Goal: Task Accomplishment & Management: Use online tool/utility

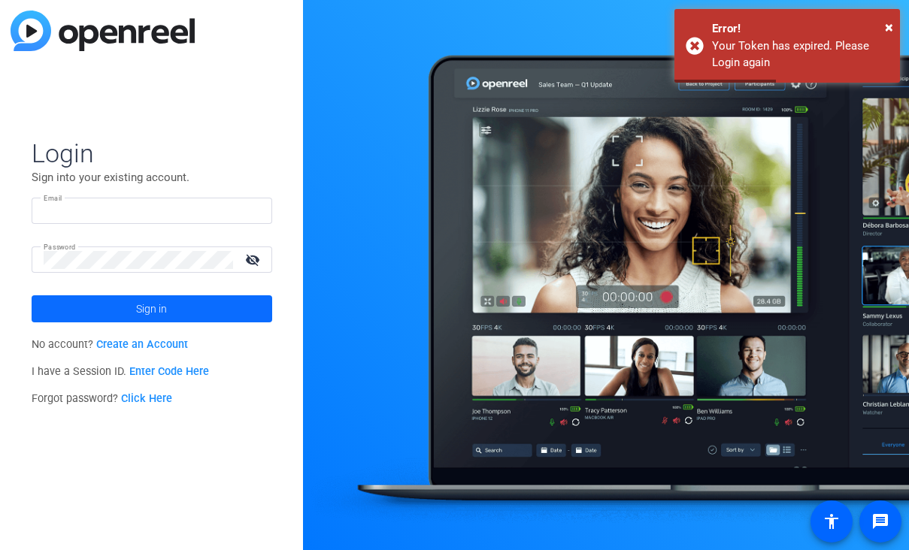
type input "abby.byrne@companymanstudios.com"
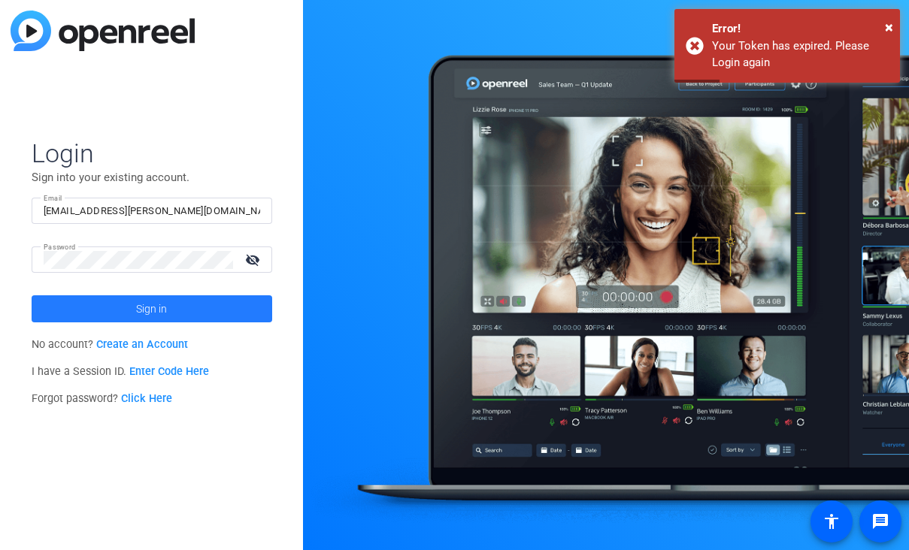
click at [173, 319] on span at bounding box center [152, 309] width 240 height 36
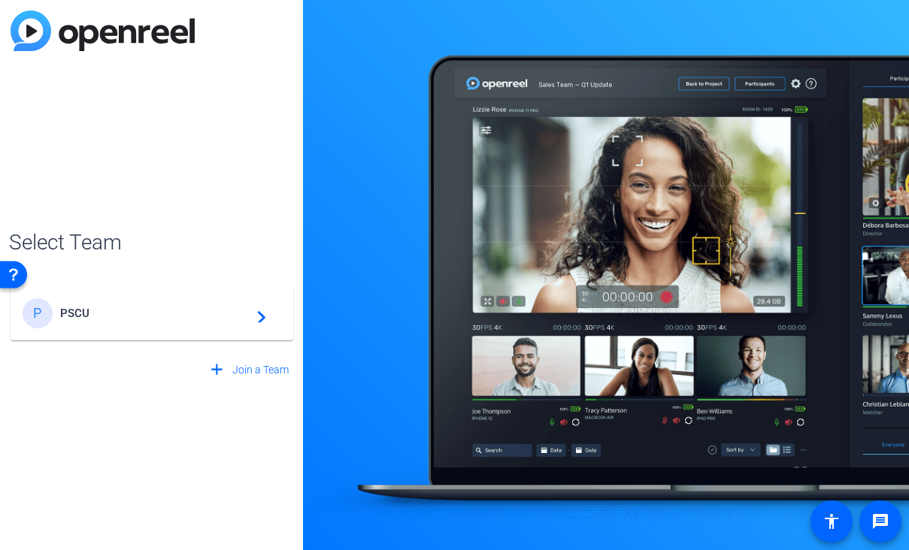
click at [173, 319] on span "PSCU" at bounding box center [154, 314] width 188 height 14
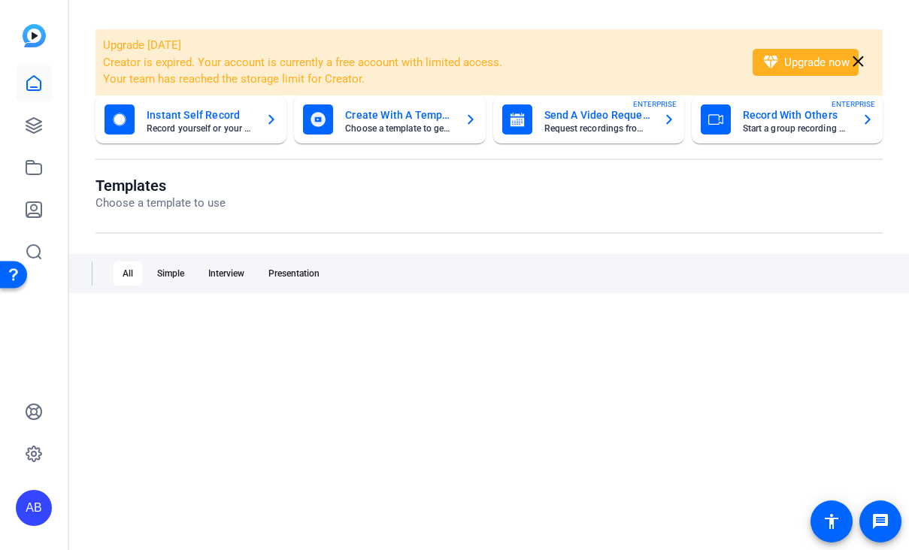
scroll to position [111, 0]
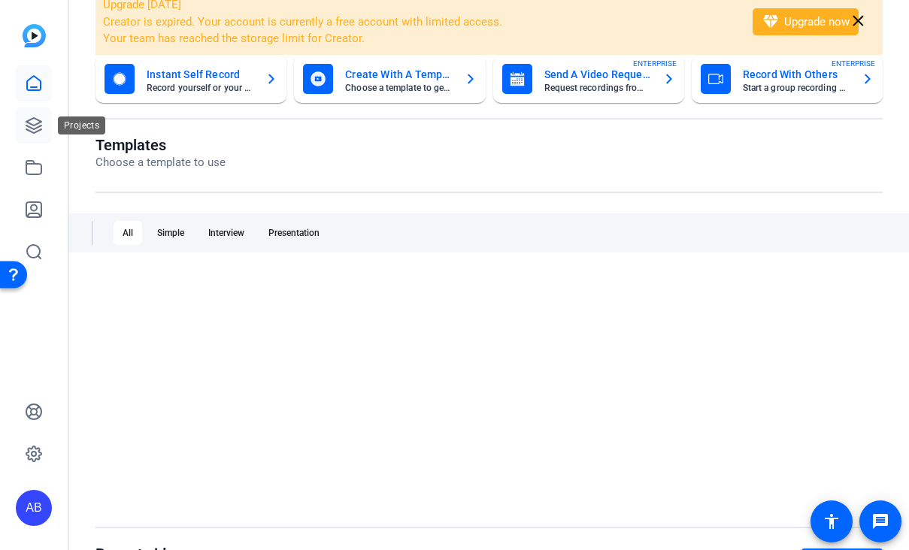
click at [32, 123] on icon at bounding box center [34, 125] width 18 height 18
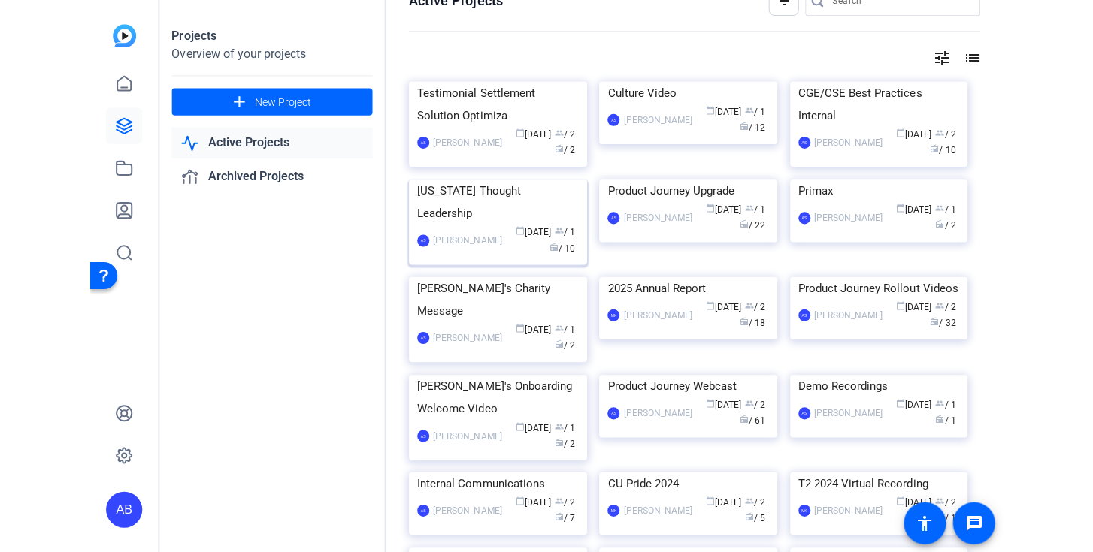
scroll to position [32, 0]
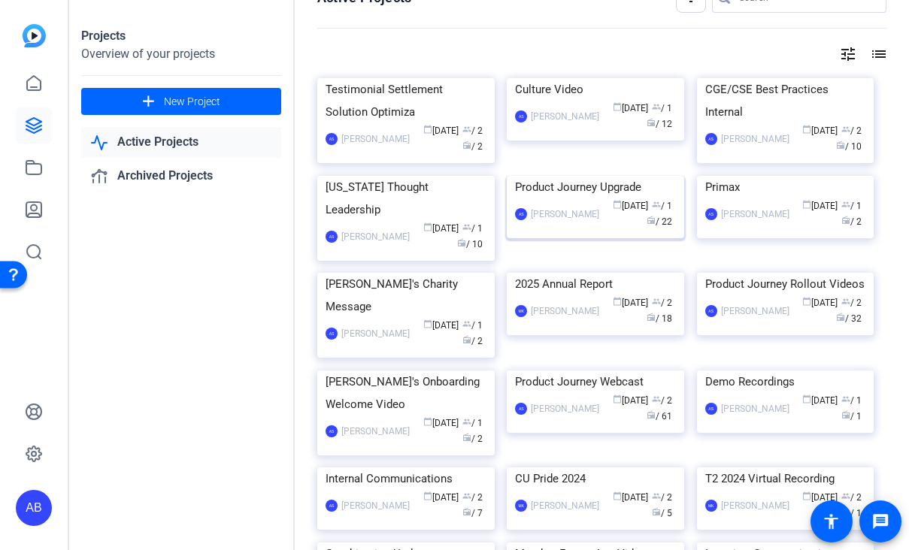
click at [612, 176] on img at bounding box center [595, 176] width 177 height 0
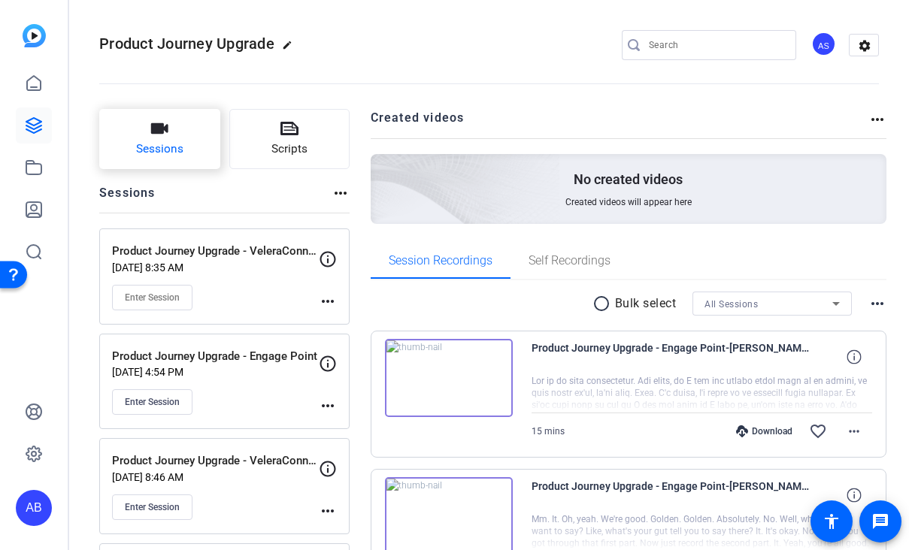
click at [162, 154] on span "Sessions" at bounding box center [159, 149] width 47 height 17
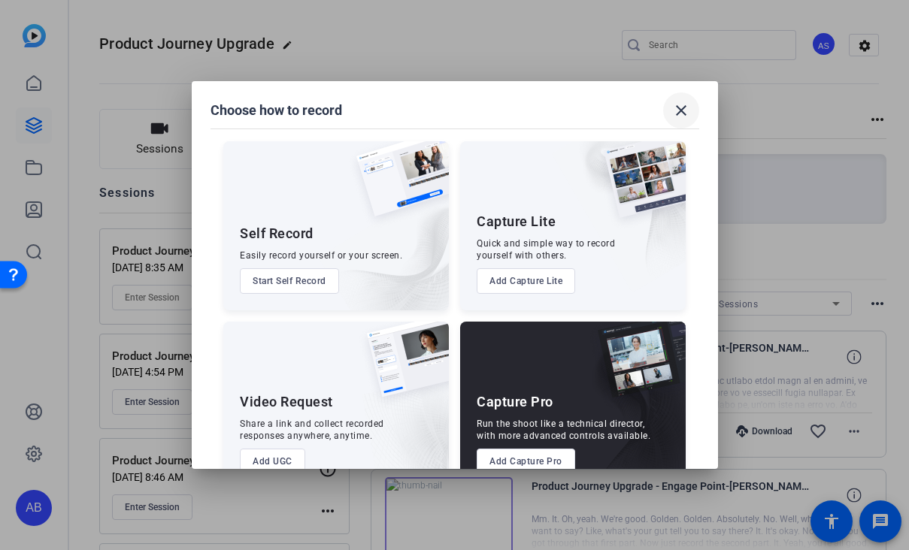
click at [682, 104] on mat-icon "close" at bounding box center [681, 110] width 18 height 18
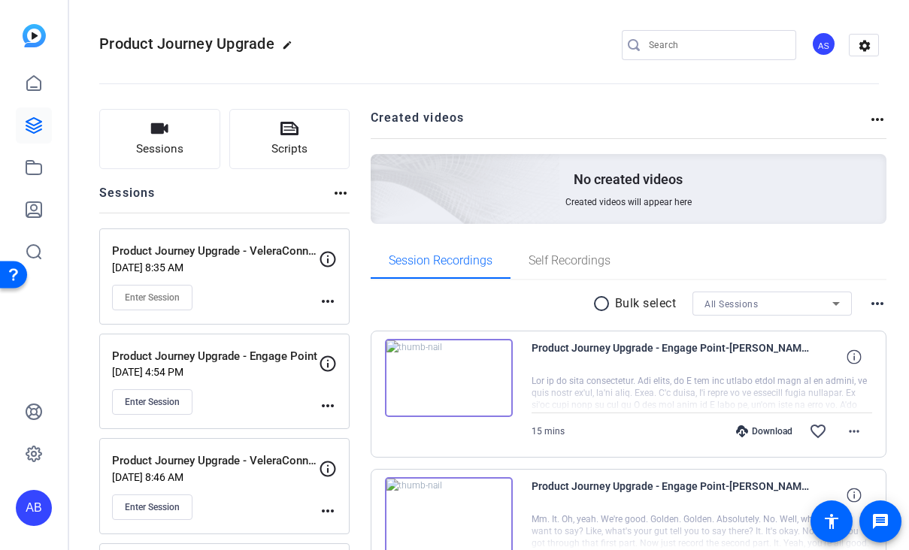
click at [830, 45] on div "AS" at bounding box center [823, 44] width 25 height 25
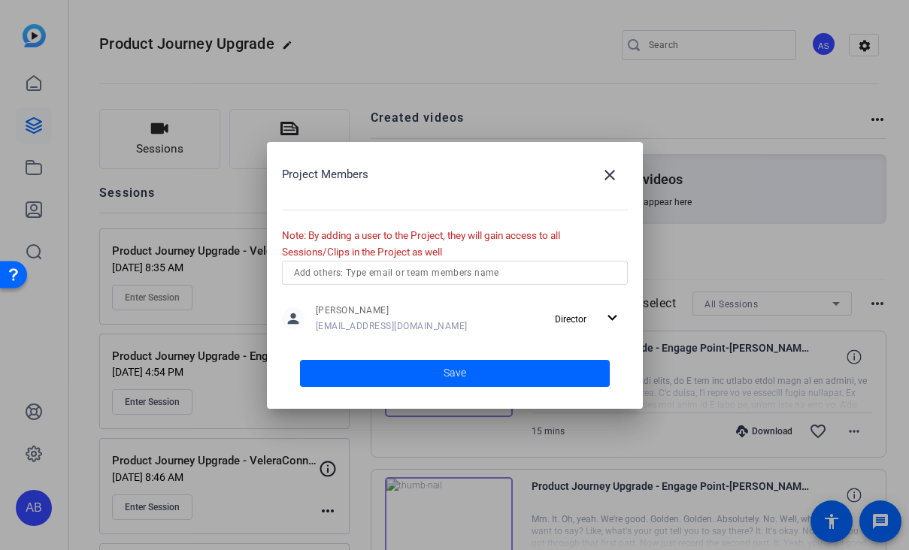
click at [634, 175] on div "Project Members close Note: By adding a user to the Project, they will gain acc…" at bounding box center [455, 275] width 376 height 267
click at [20, 95] on div at bounding box center [454, 275] width 909 height 550
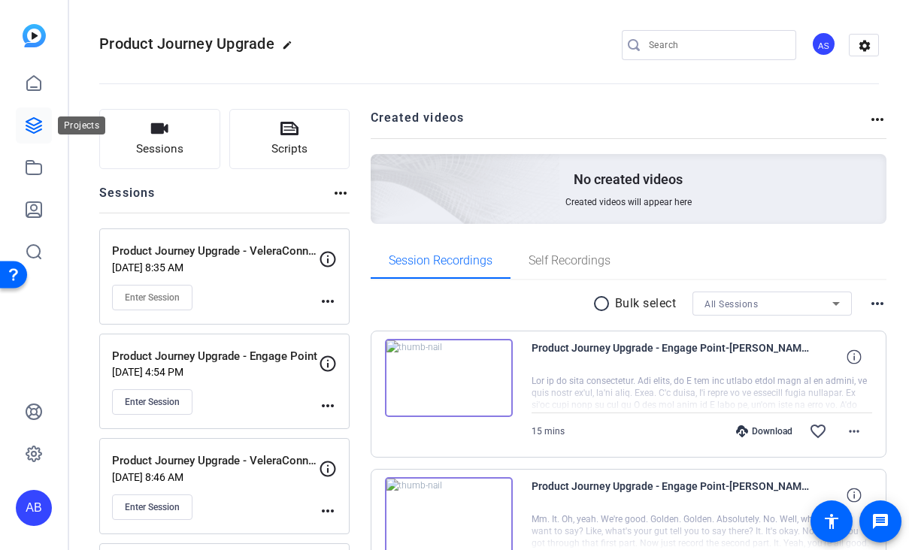
click at [33, 114] on link at bounding box center [34, 125] width 36 height 36
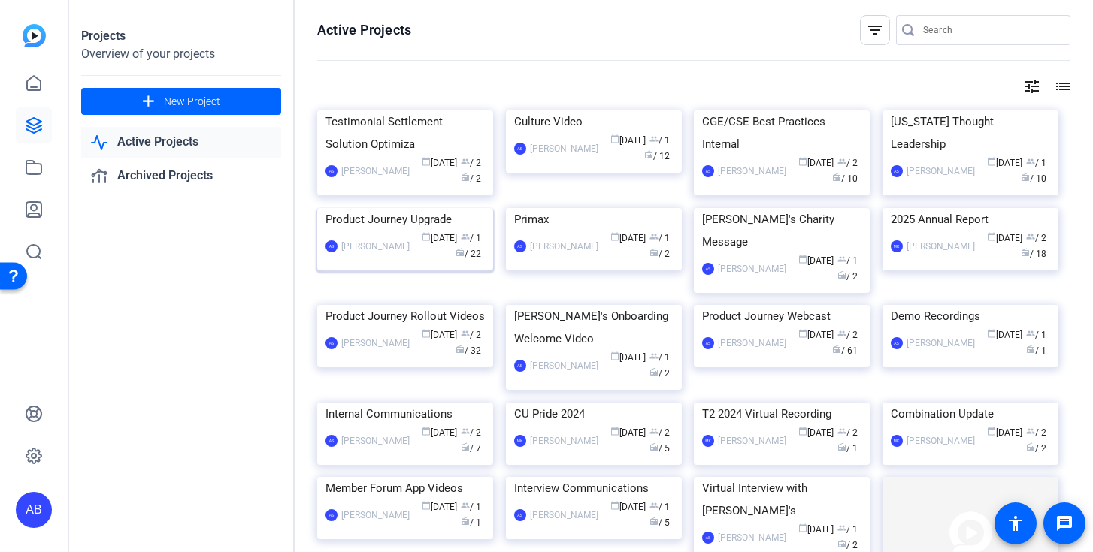
click at [390, 231] on div "Product Journey Upgrade" at bounding box center [404, 219] width 159 height 23
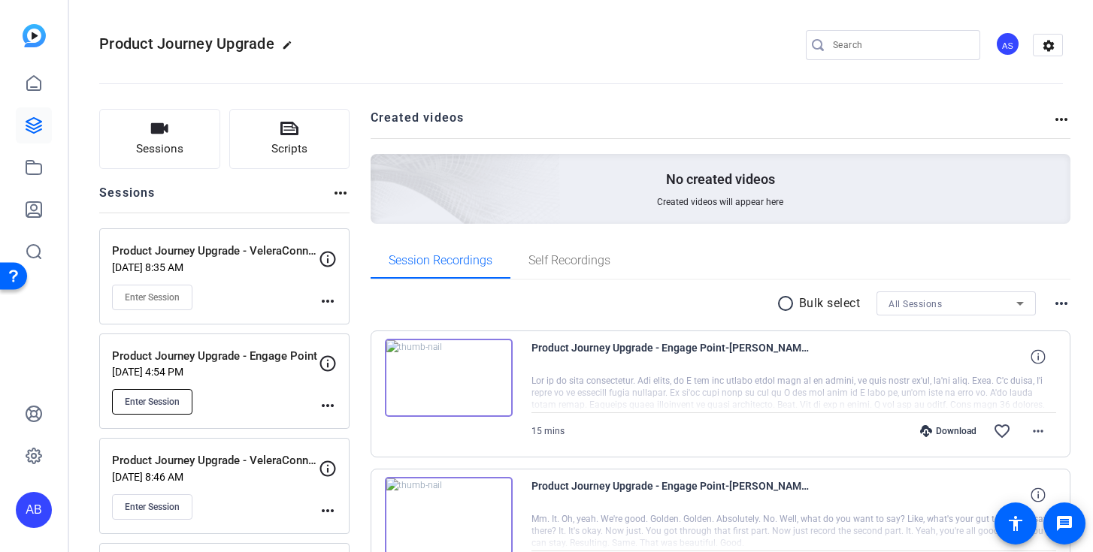
click at [156, 394] on button "Enter Session" at bounding box center [152, 402] width 80 height 26
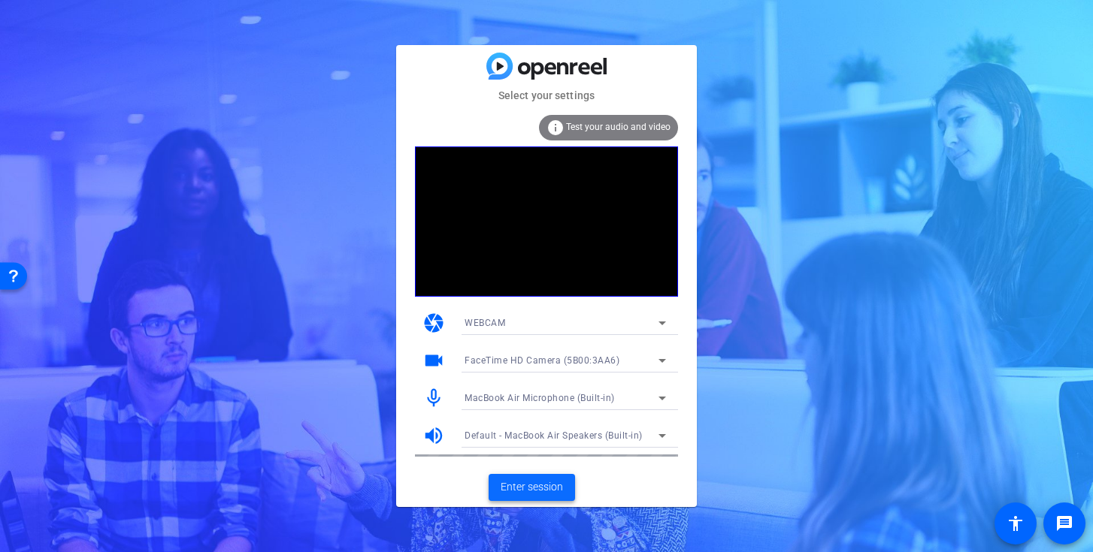
click at [531, 490] on span "Enter session" at bounding box center [532, 487] width 62 height 16
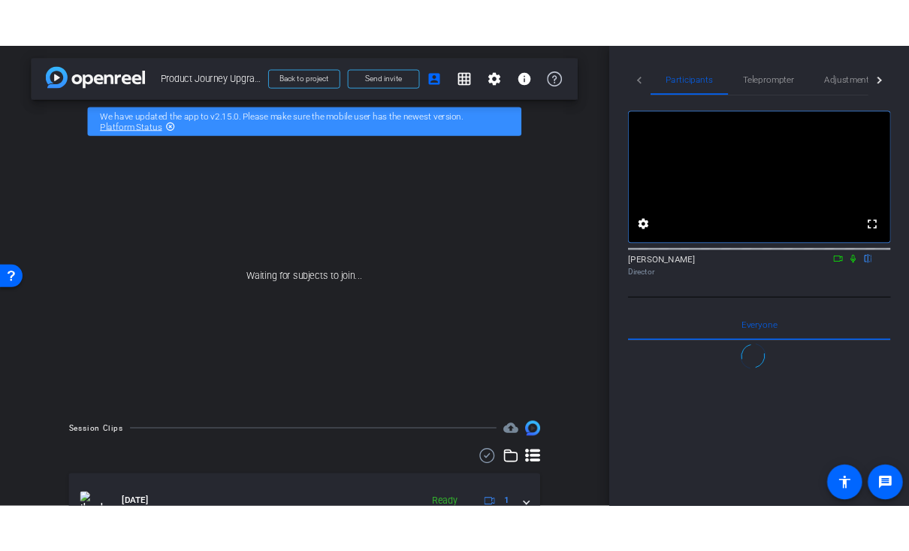
scroll to position [139, 0]
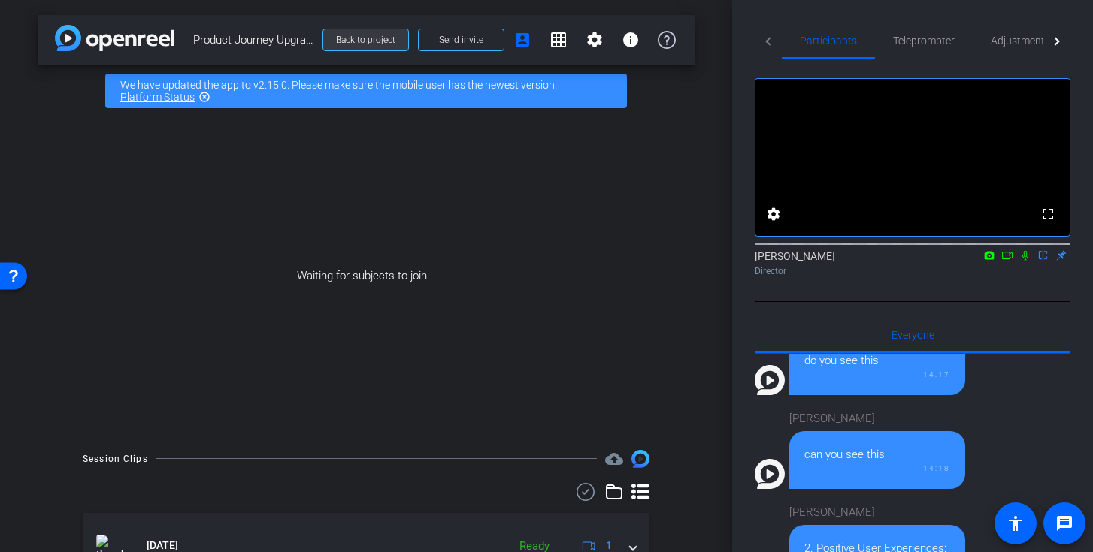
click at [367, 44] on span "Back to project" at bounding box center [365, 40] width 59 height 11
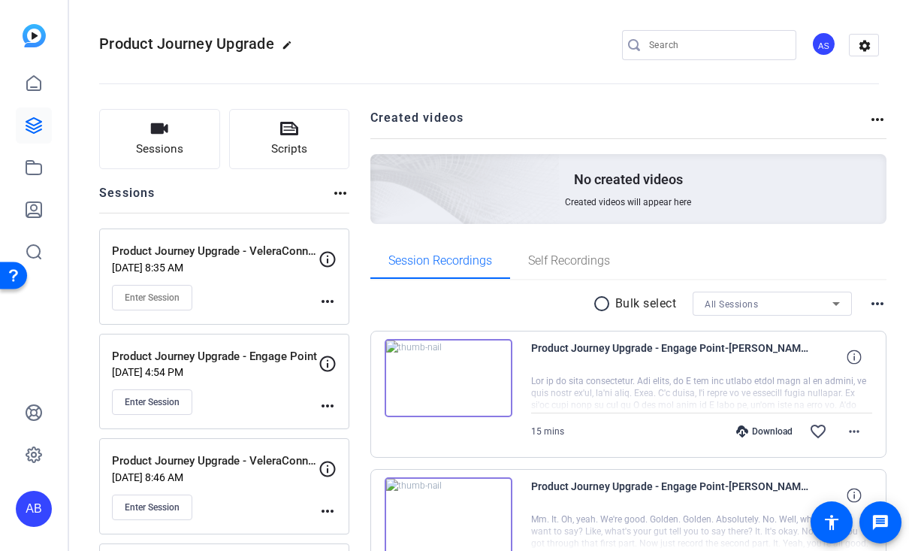
click at [337, 295] on div "Product Journey Upgrade - VeleraConnect October Sep 17, 2025 @ 8:35 AM Enter Se…" at bounding box center [224, 276] width 250 height 96
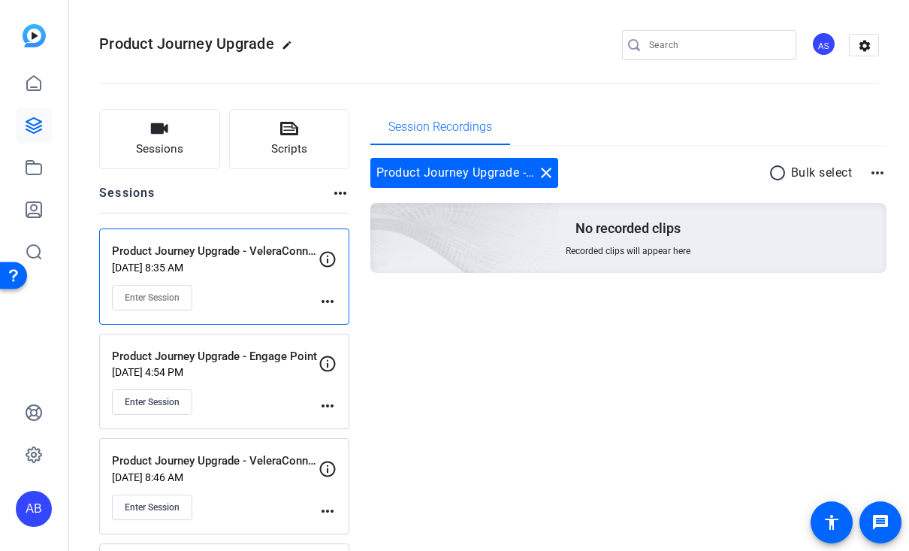
click at [337, 295] on div "Product Journey Upgrade - VeleraConnect October Sep 17, 2025 @ 8:35 AM Enter Se…" at bounding box center [224, 276] width 250 height 96
click at [207, 265] on p "[DATE] 8:35 AM" at bounding box center [215, 268] width 207 height 12
click at [145, 243] on p "Product Journey Upgrade - VeleraConnect October" at bounding box center [215, 251] width 207 height 17
click at [32, 84] on icon at bounding box center [34, 83] width 18 height 18
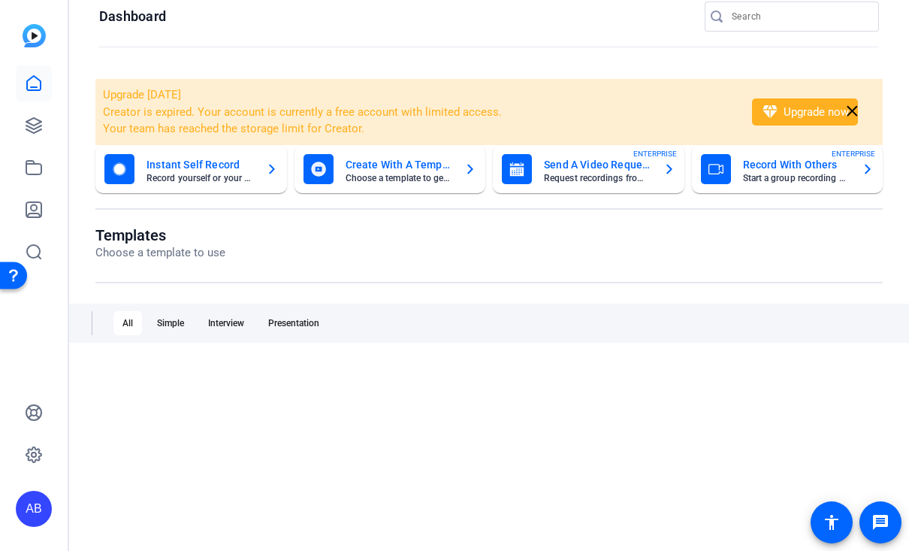
scroll to position [22, 0]
click at [857, 111] on mat-icon "close" at bounding box center [852, 110] width 19 height 19
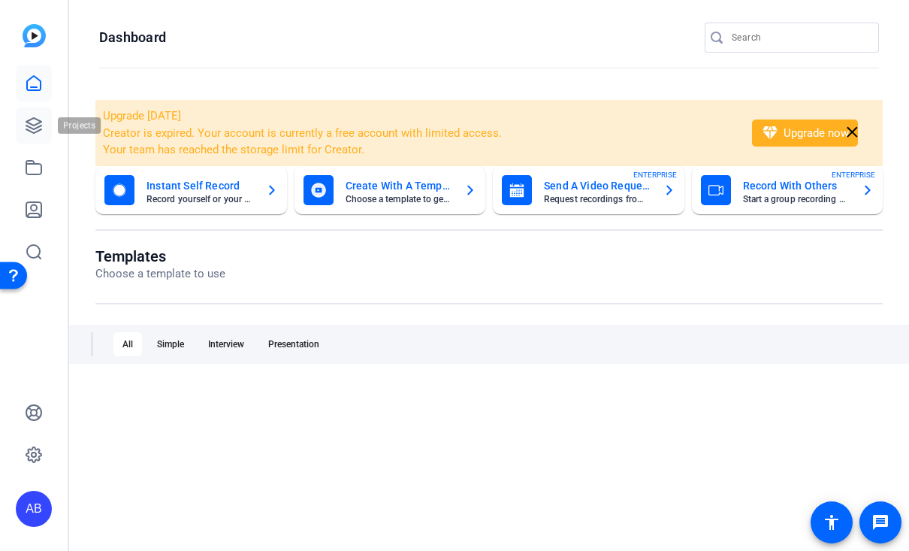
click at [37, 119] on icon at bounding box center [33, 125] width 15 height 15
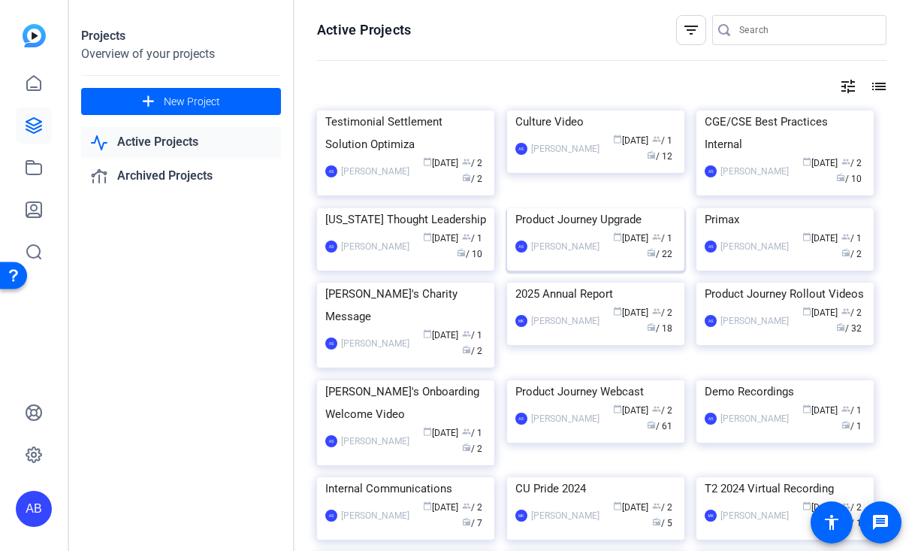
click at [576, 208] on img at bounding box center [595, 208] width 177 height 0
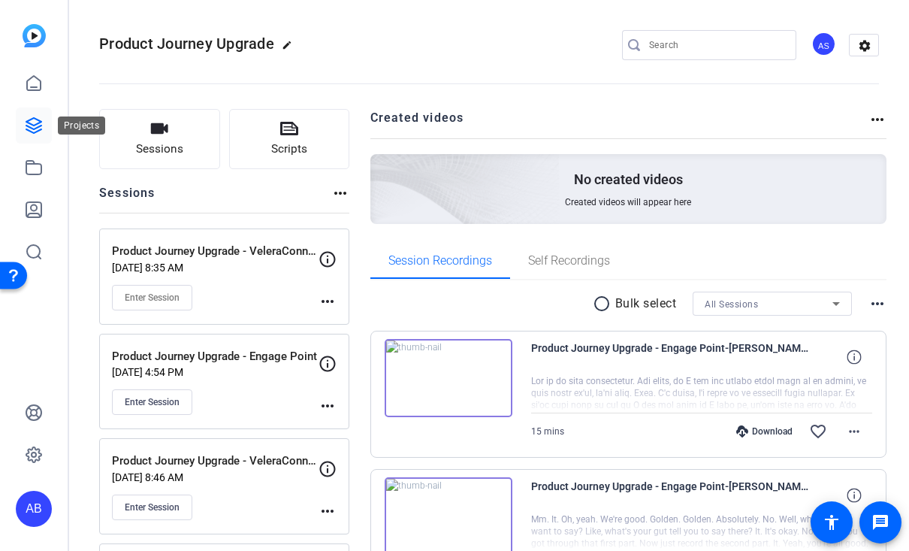
click at [37, 124] on icon at bounding box center [34, 125] width 18 height 18
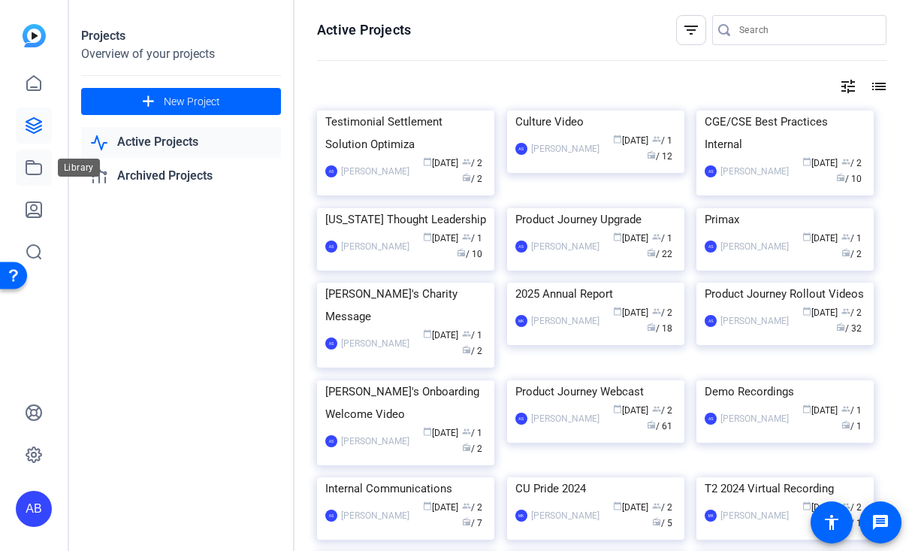
click at [32, 174] on icon at bounding box center [33, 168] width 15 height 14
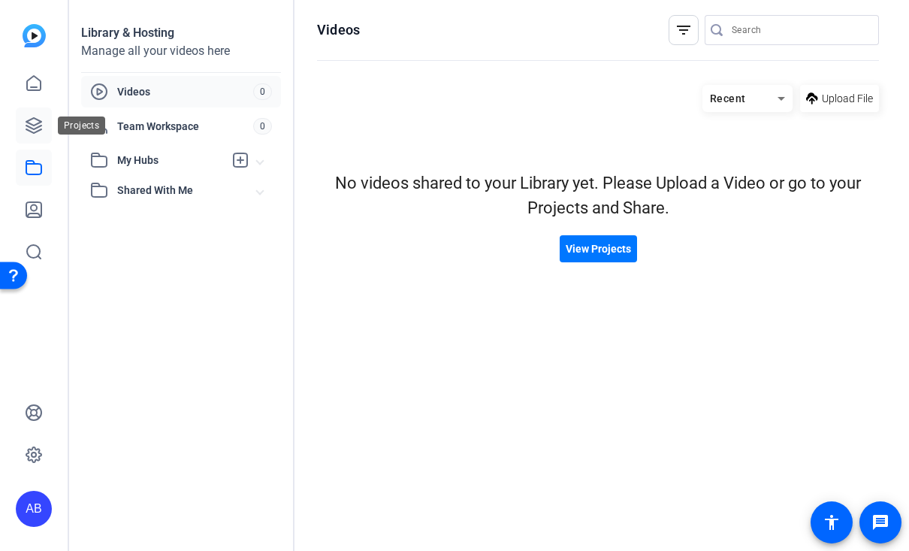
click at [41, 122] on icon at bounding box center [33, 125] width 15 height 15
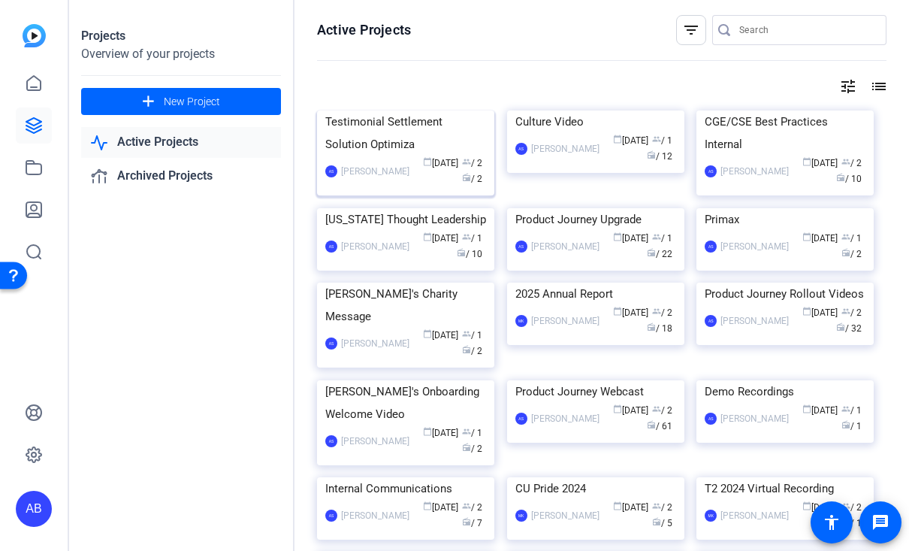
click at [412, 156] on div "Testimonial Settlement Solution Optimiza" at bounding box center [405, 132] width 161 height 45
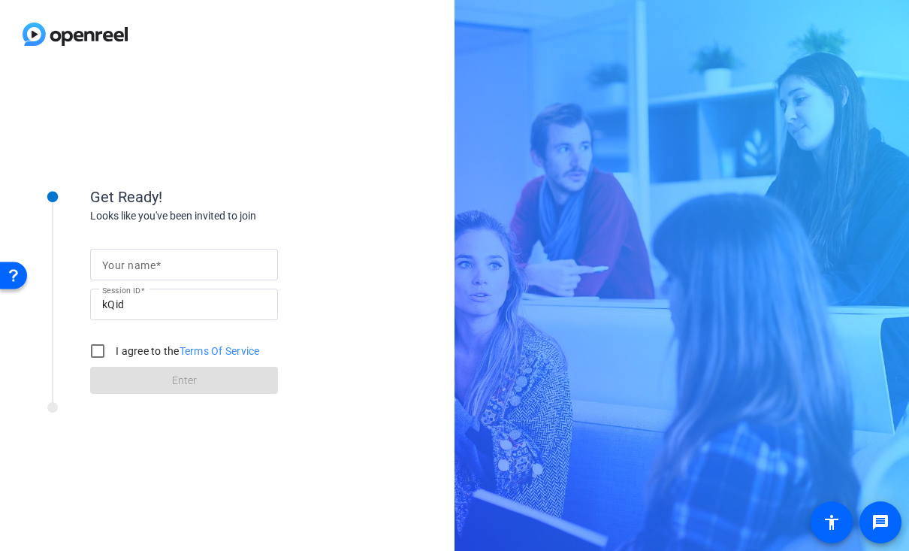
click at [238, 259] on input "Your name" at bounding box center [184, 265] width 164 height 18
type input "[PERSON_NAME]"
click at [104, 352] on input "I agree to the Terms Of Service" at bounding box center [98, 351] width 30 height 30
checkbox input "true"
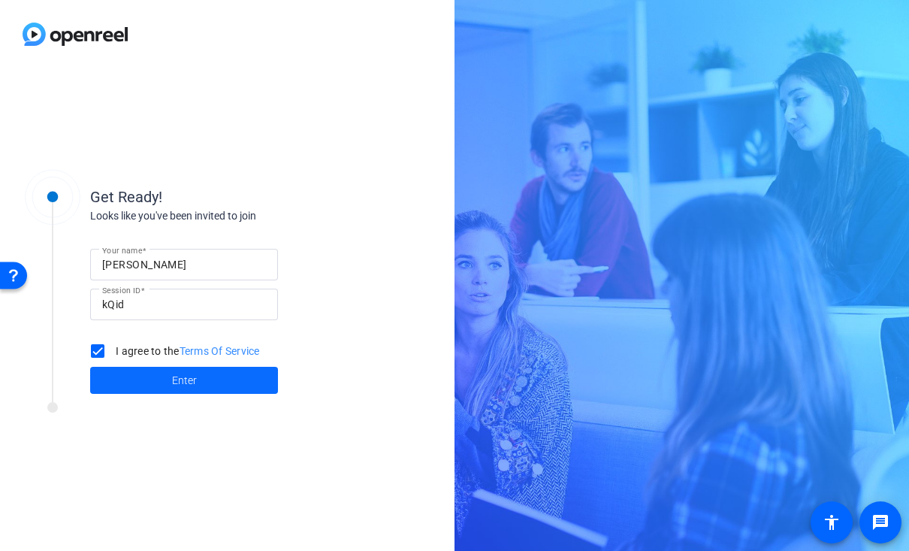
click at [147, 380] on span at bounding box center [184, 380] width 188 height 36
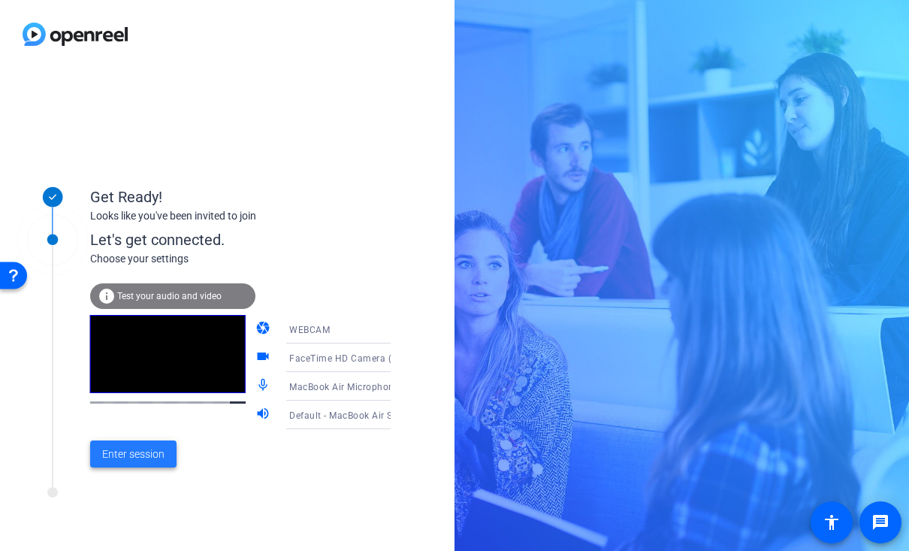
click at [128, 456] on span "Enter session" at bounding box center [133, 454] width 62 height 16
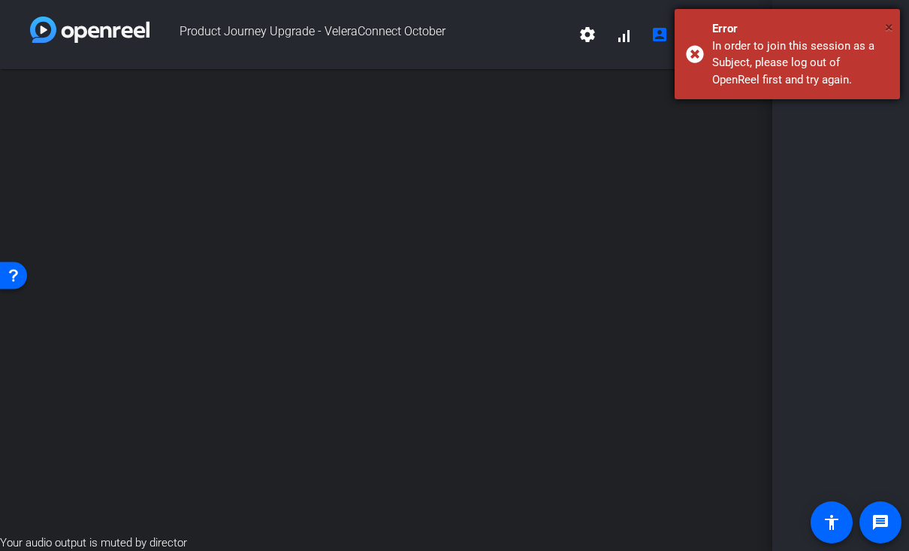
click at [891, 26] on span "×" at bounding box center [889, 27] width 8 height 18
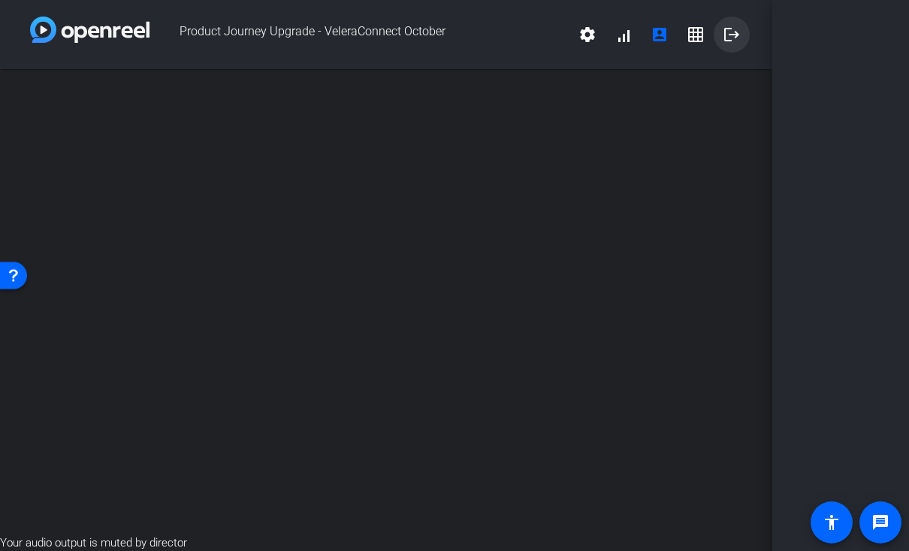
click at [737, 37] on mat-icon "logout" at bounding box center [732, 35] width 18 height 18
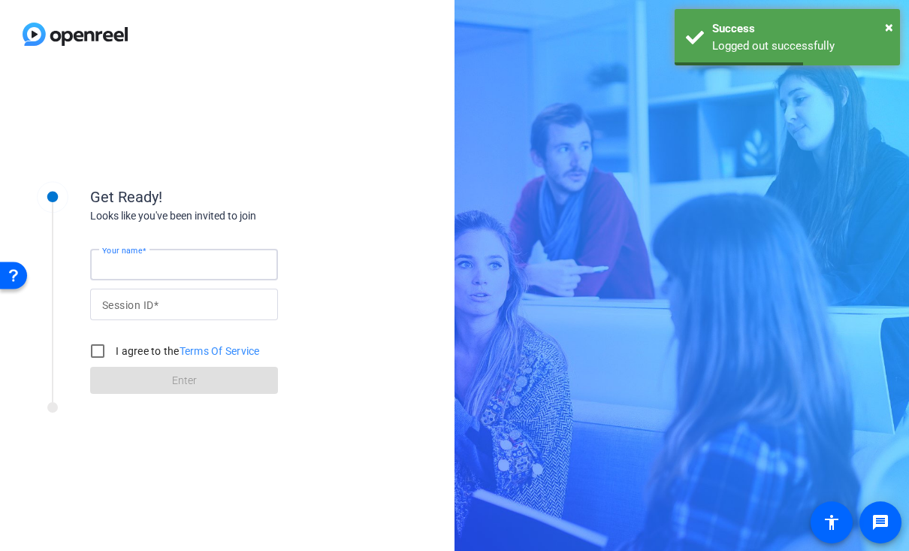
click at [191, 259] on input "Your name" at bounding box center [184, 265] width 164 height 18
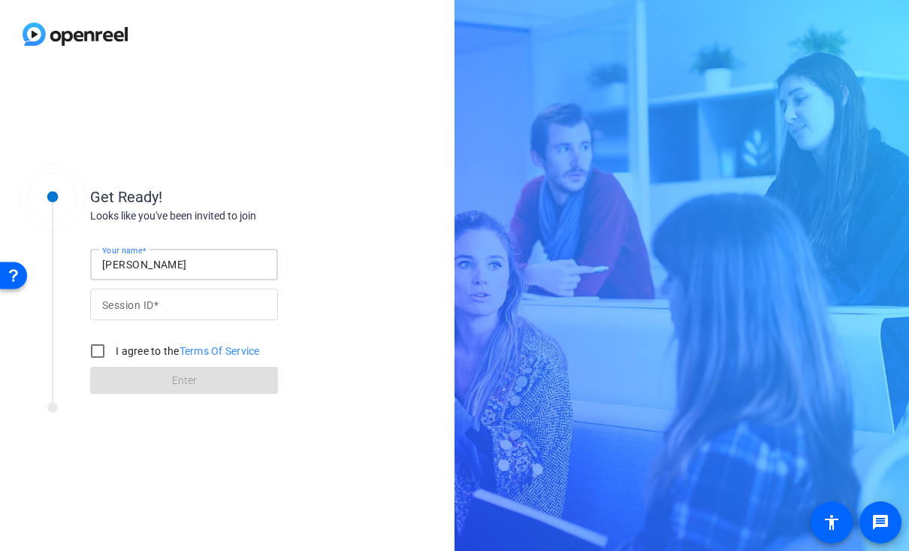
type input "[PERSON_NAME]"
click at [199, 258] on input "Your name" at bounding box center [184, 265] width 164 height 18
type input "Abby Byrne"
click at [91, 353] on input "I agree to the Terms Of Service" at bounding box center [98, 351] width 30 height 30
checkbox input "true"
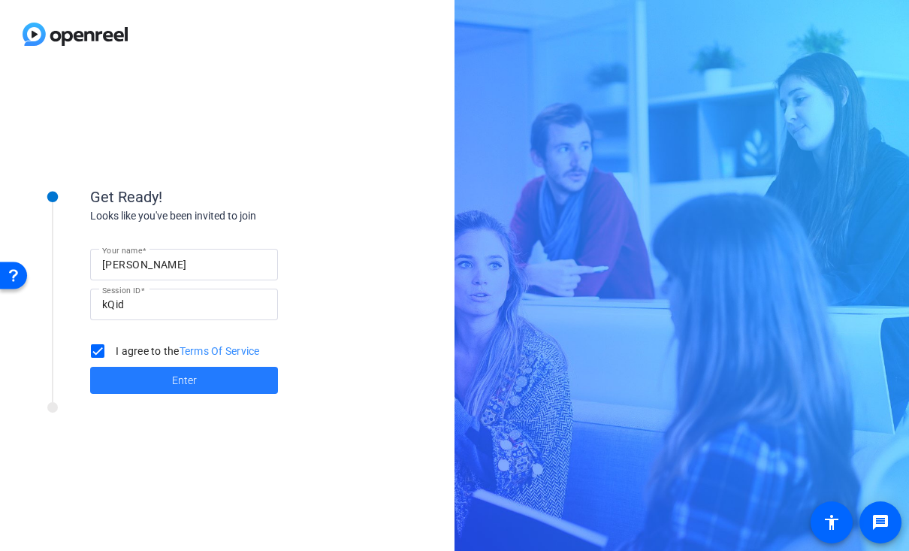
click at [131, 376] on span at bounding box center [184, 380] width 188 height 36
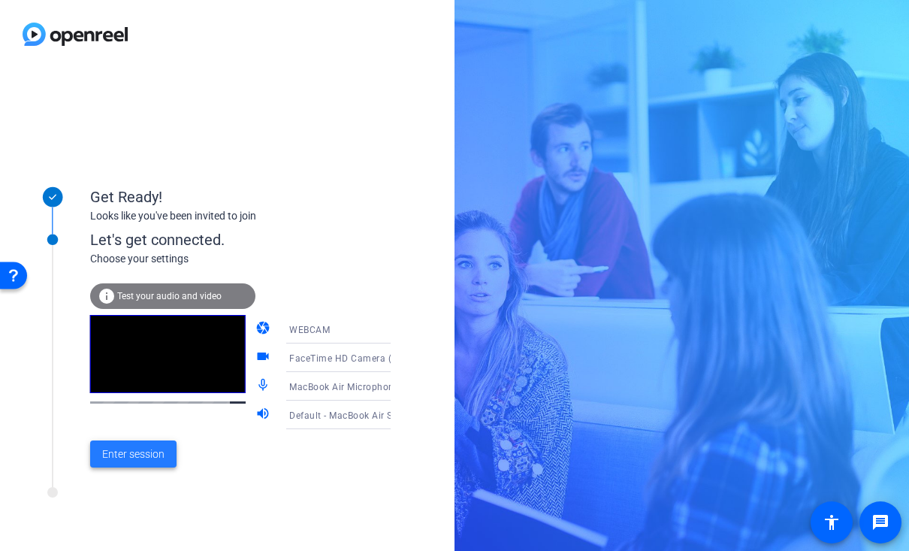
click at [150, 438] on span at bounding box center [133, 454] width 86 height 36
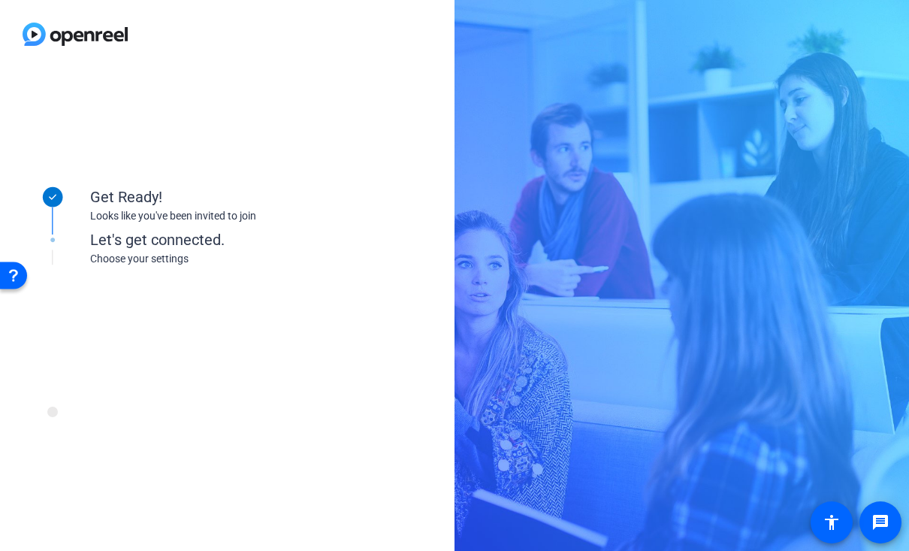
click at [150, 452] on div "Get Ready! Looks like you've been invited to join Let's get connected. Choose y…" at bounding box center [203, 309] width 376 height 301
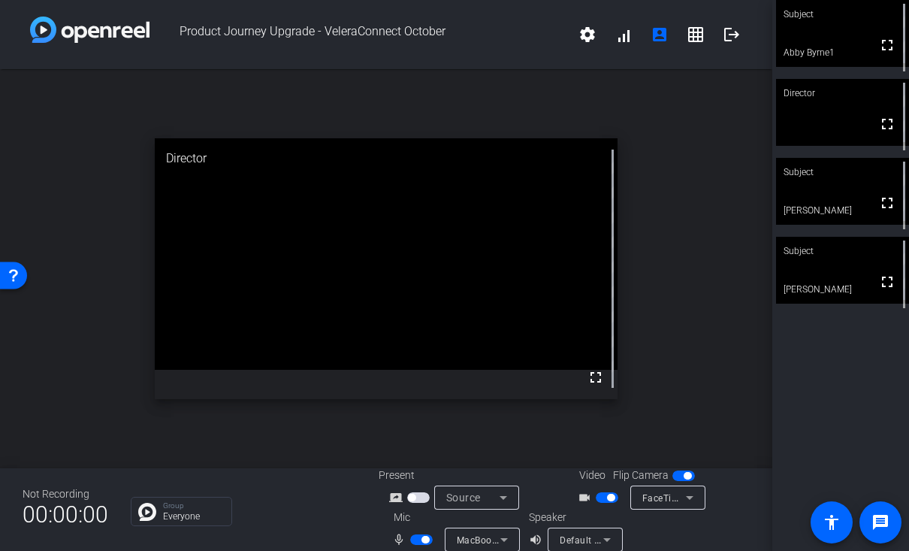
click at [424, 543] on span "button" at bounding box center [426, 540] width 8 height 8
click at [845, 197] on video at bounding box center [842, 191] width 133 height 67
click at [410, 546] on mat-slide-toggle at bounding box center [423, 539] width 26 height 16
click at [411, 540] on span "button" at bounding box center [415, 540] width 8 height 8
click at [427, 540] on span "button" at bounding box center [426, 540] width 8 height 8
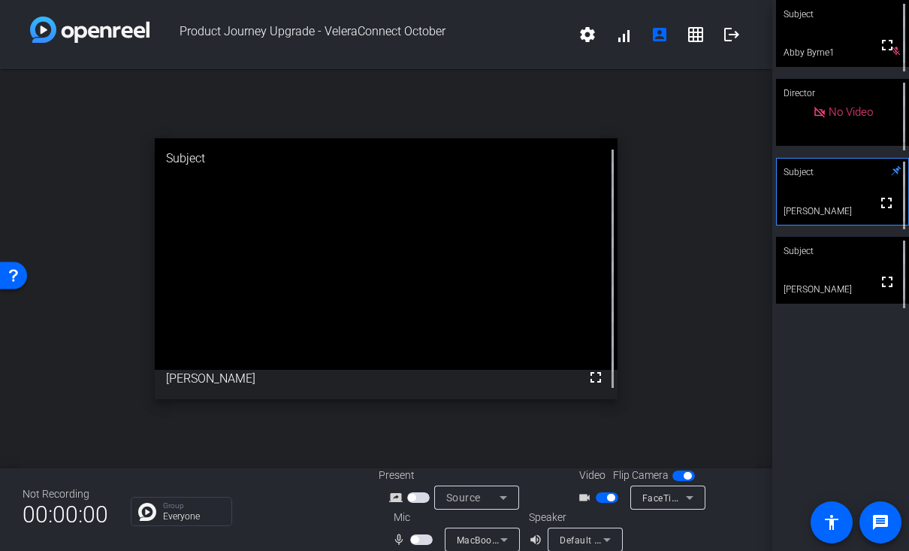
click at [605, 495] on span "button" at bounding box center [607, 497] width 23 height 11
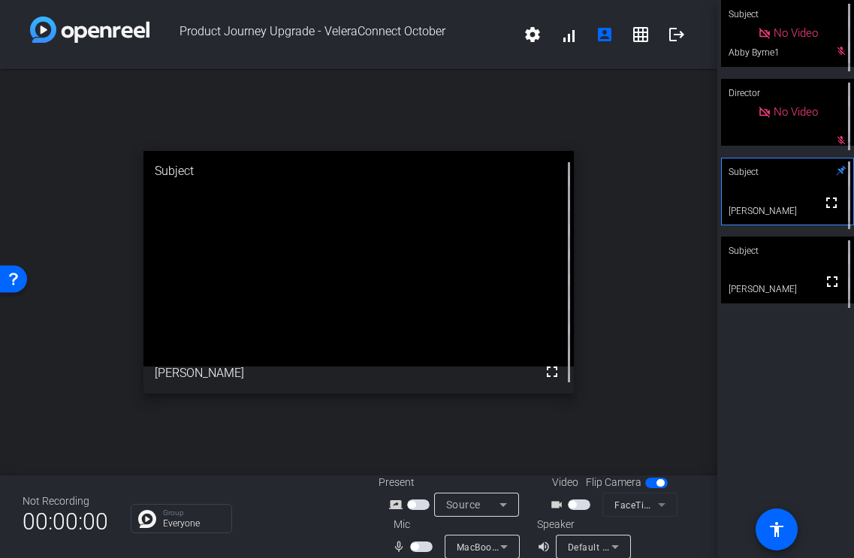
click at [241, 111] on div "open_in_new Subject fullscreen Kristin Hinojosa" at bounding box center [359, 272] width 718 height 407
click at [576, 502] on span "button" at bounding box center [579, 505] width 23 height 11
click at [411, 548] on span "button" at bounding box center [415, 547] width 8 height 8
click at [424, 549] on span "button" at bounding box center [426, 547] width 8 height 8
click at [525, 26] on mat-icon "settings" at bounding box center [533, 35] width 18 height 18
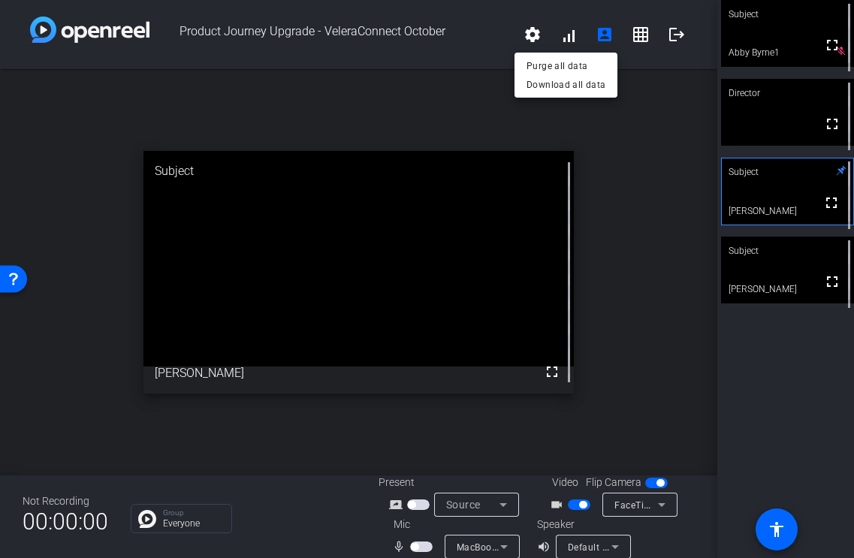
click at [525, 26] on div at bounding box center [427, 279] width 854 height 558
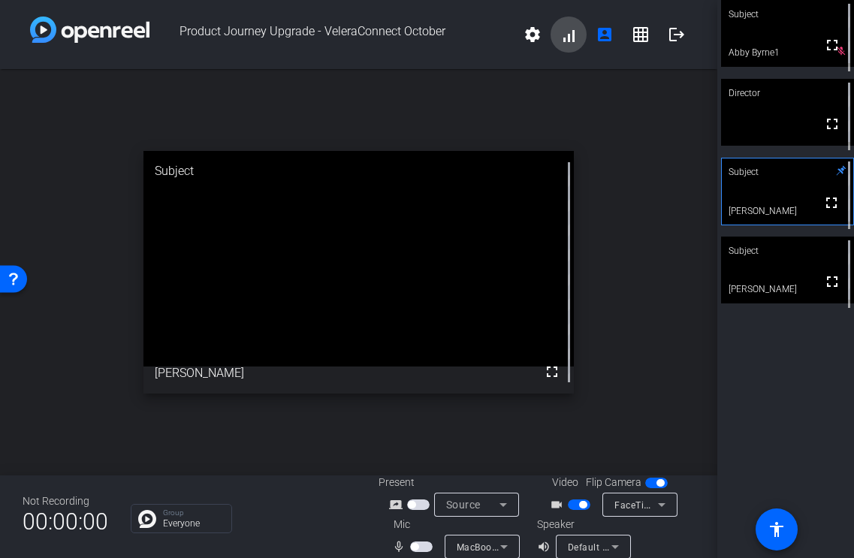
click at [573, 38] on span at bounding box center [569, 35] width 36 height 36
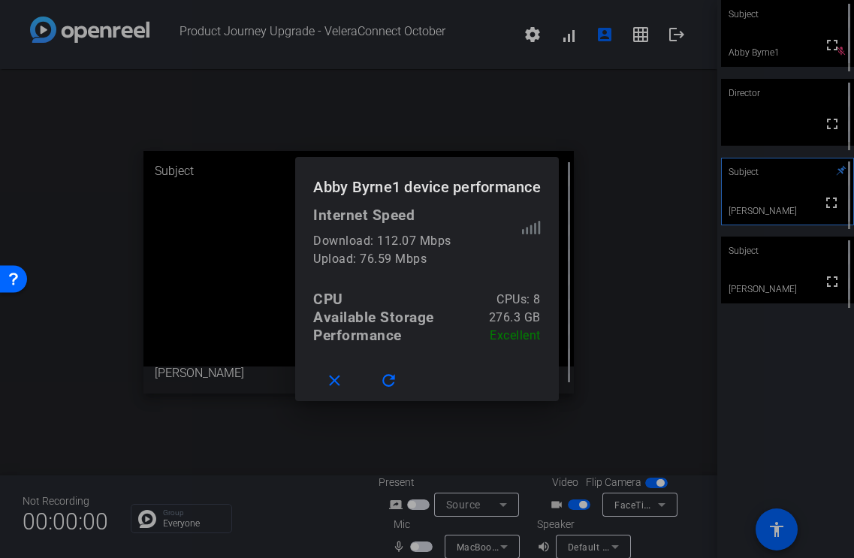
click at [510, 86] on div at bounding box center [427, 279] width 854 height 558
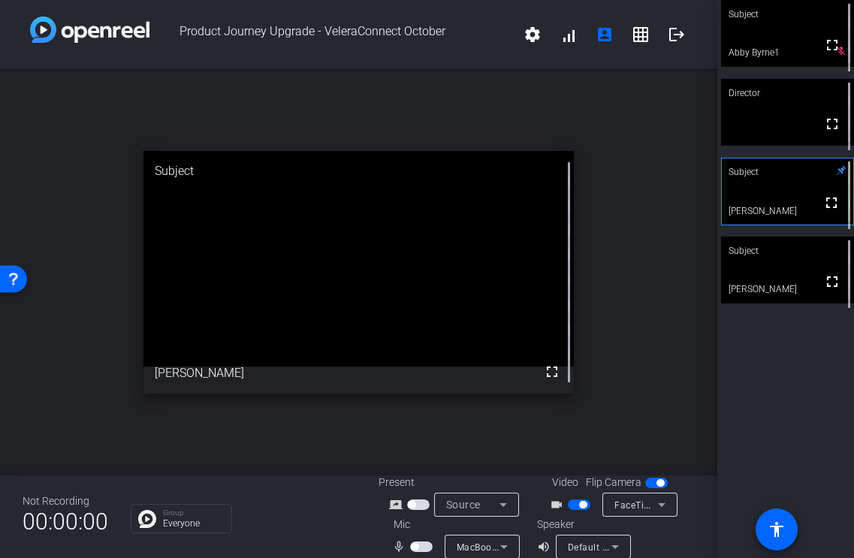
click at [800, 275] on video at bounding box center [787, 270] width 133 height 67
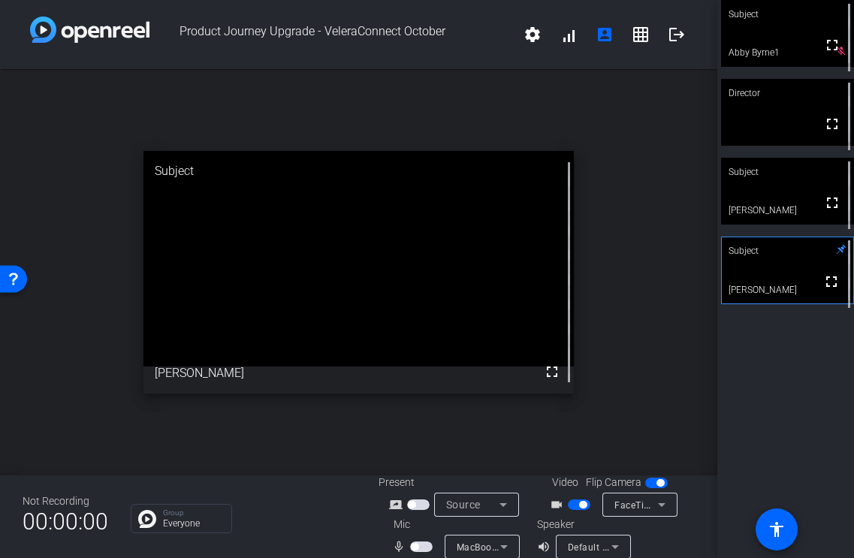
click at [787, 186] on video at bounding box center [787, 191] width 133 height 67
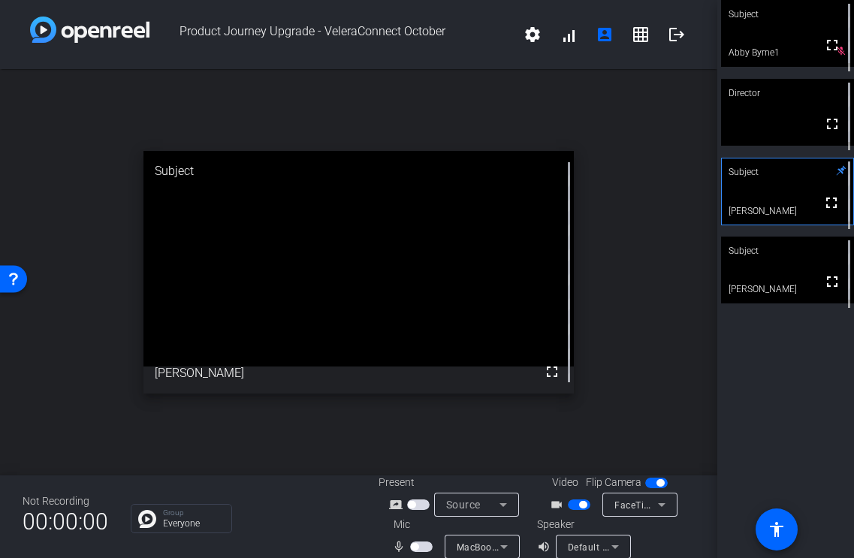
click at [585, 504] on span "button" at bounding box center [583, 505] width 8 height 8
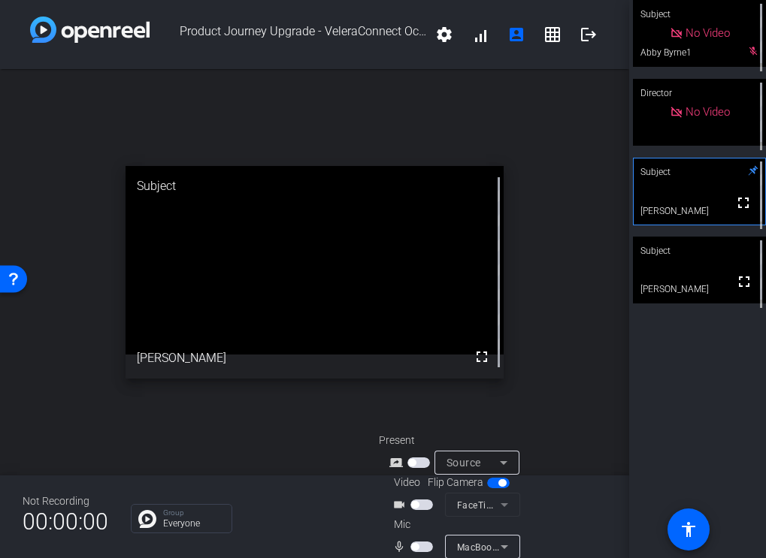
click at [419, 503] on span "button" at bounding box center [421, 505] width 23 height 11
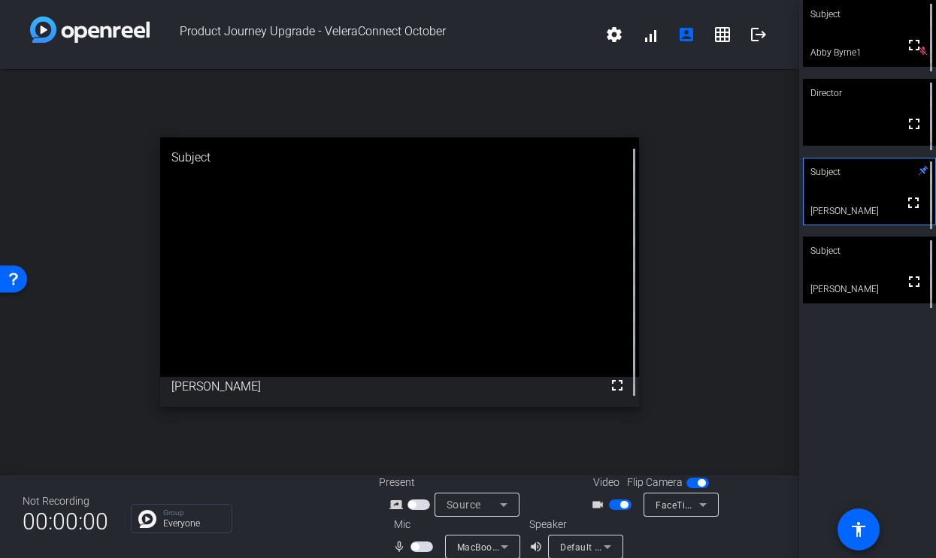
click at [418, 547] on span "button" at bounding box center [421, 547] width 23 height 11
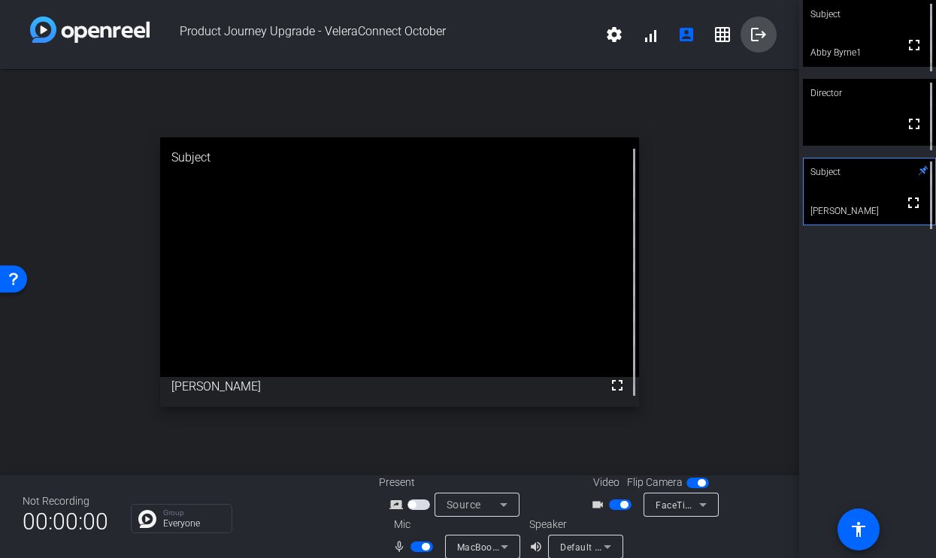
click at [757, 32] on mat-icon "logout" at bounding box center [758, 35] width 18 height 18
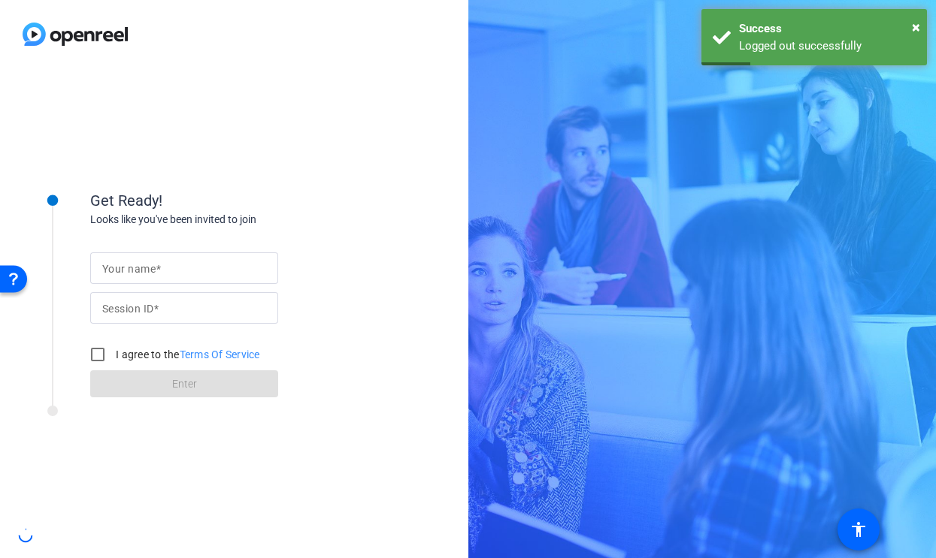
click at [78, 34] on img at bounding box center [75, 34] width 150 height 68
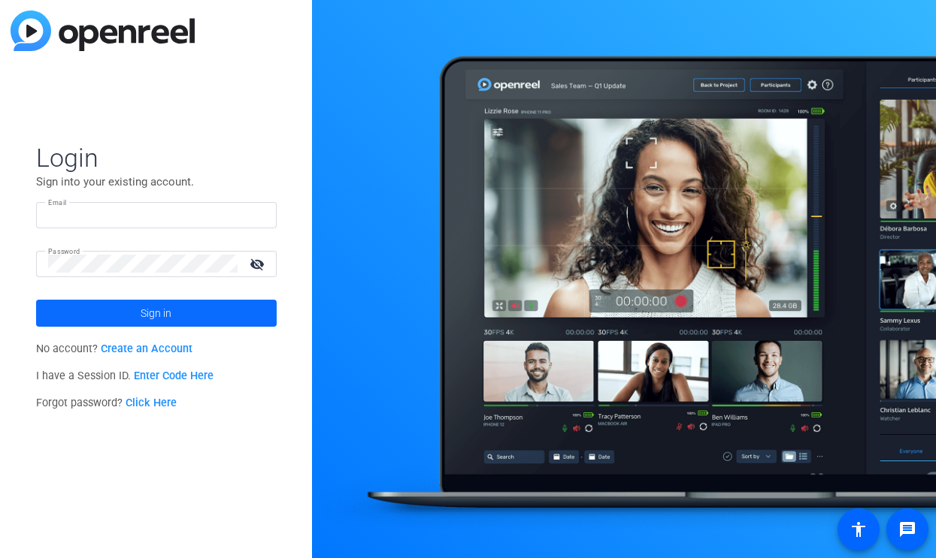
type input "[EMAIL_ADDRESS][PERSON_NAME][DOMAIN_NAME]"
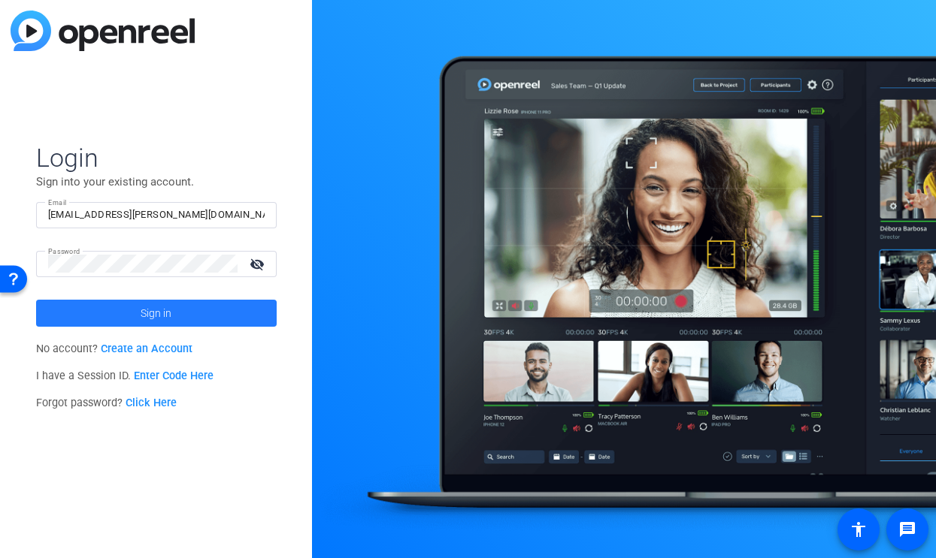
click at [126, 319] on span at bounding box center [156, 313] width 240 height 36
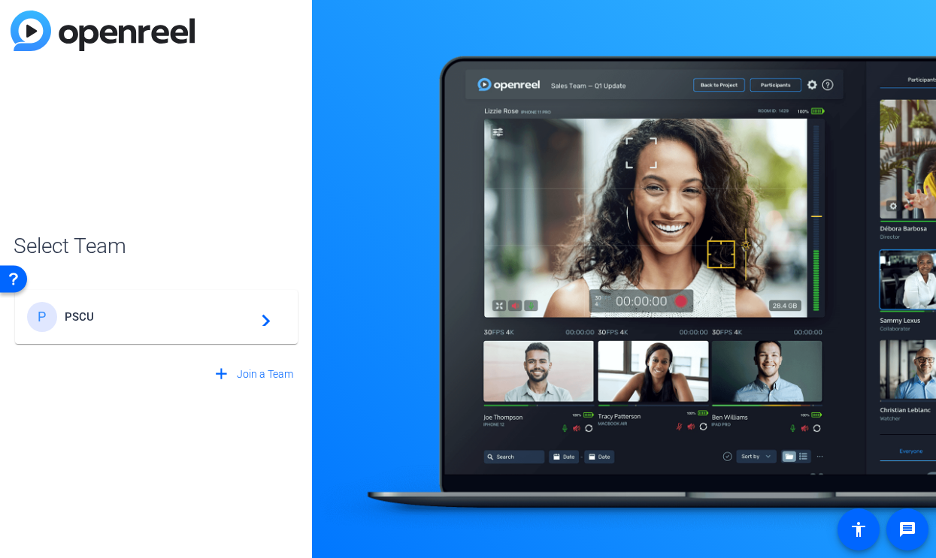
click at [110, 319] on span "PSCU" at bounding box center [159, 317] width 188 height 14
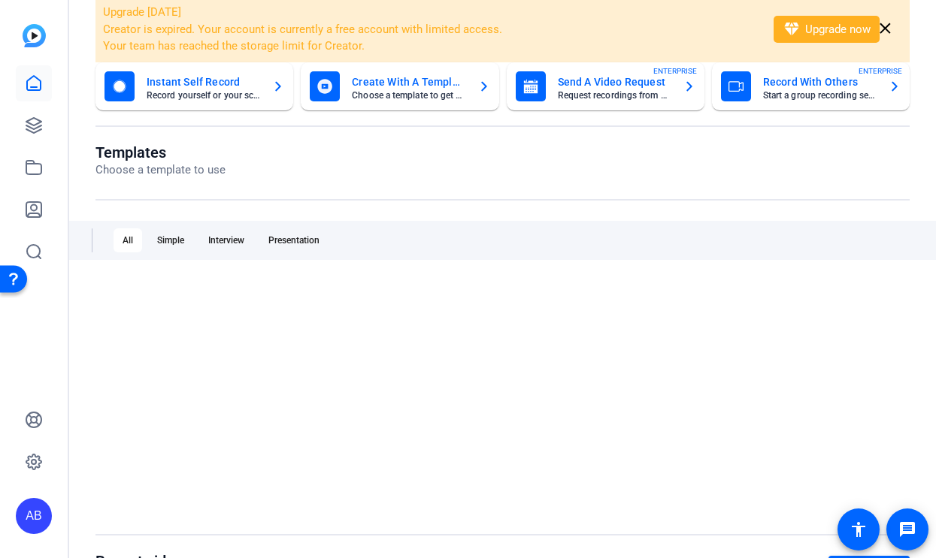
scroll to position [216, 0]
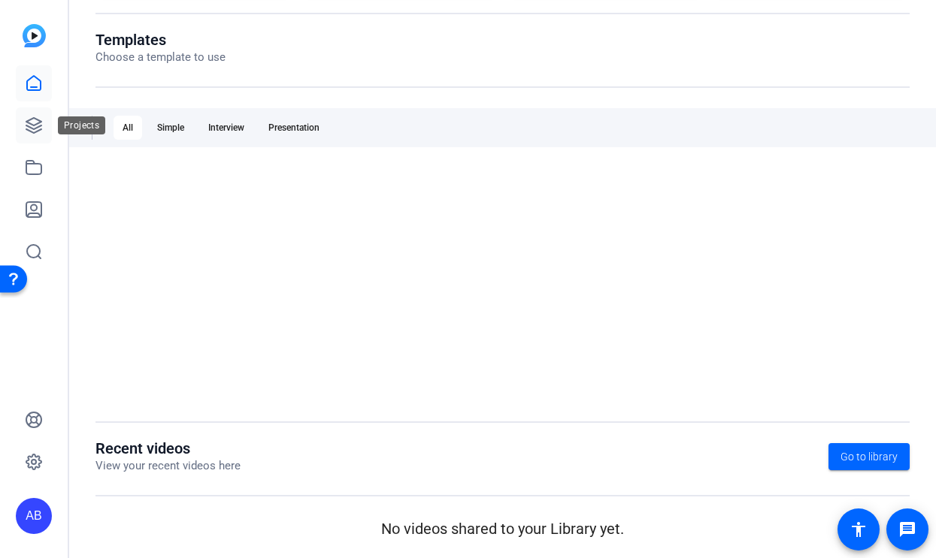
click at [33, 124] on icon at bounding box center [34, 125] width 18 height 18
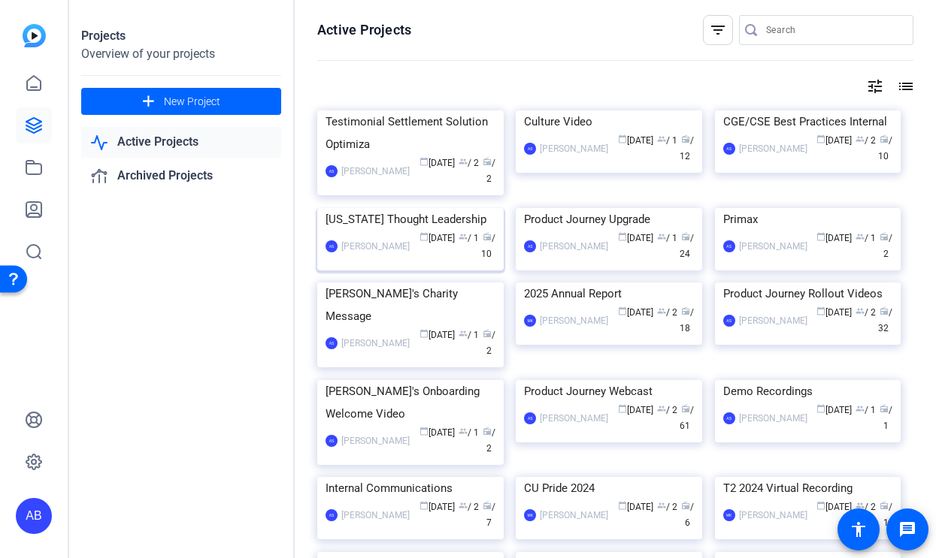
scroll to position [122, 0]
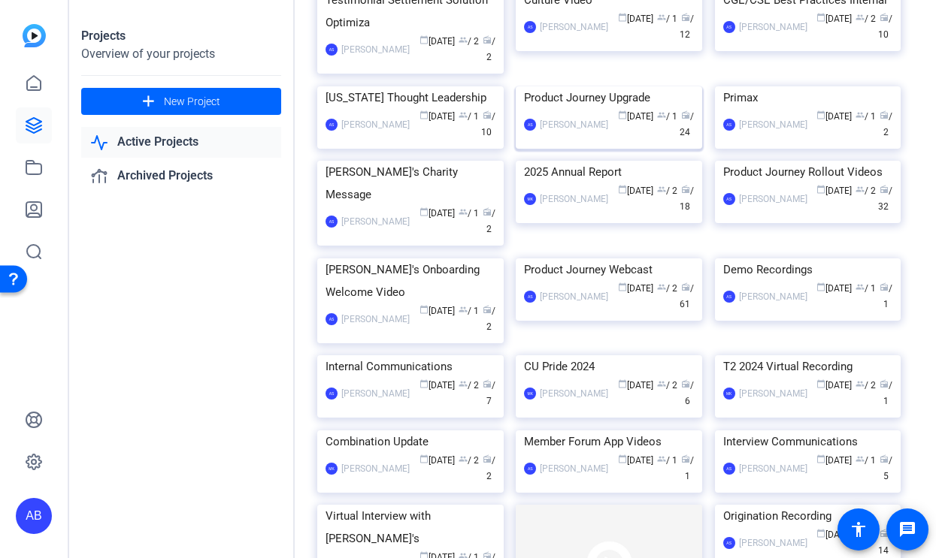
click at [567, 109] on div "Product Journey Upgrade" at bounding box center [609, 97] width 170 height 23
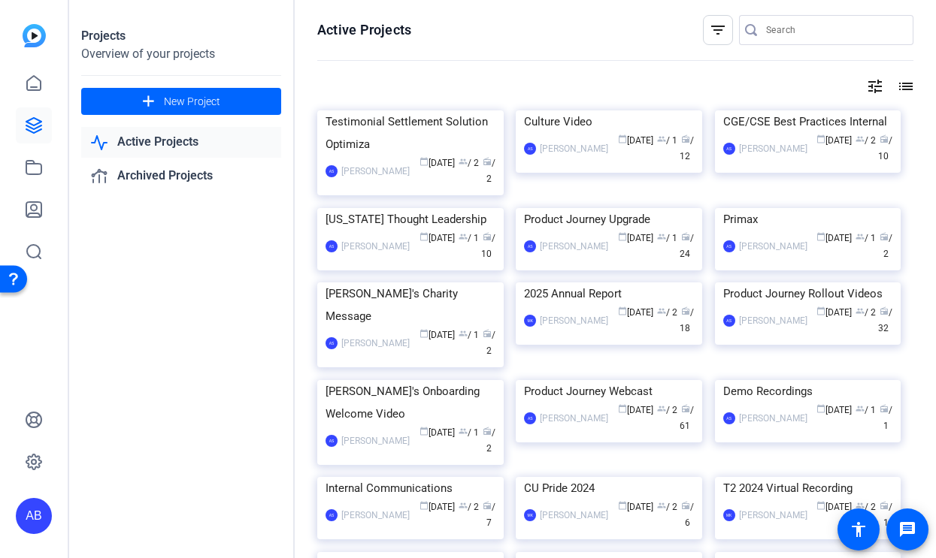
scroll to position [327, 0]
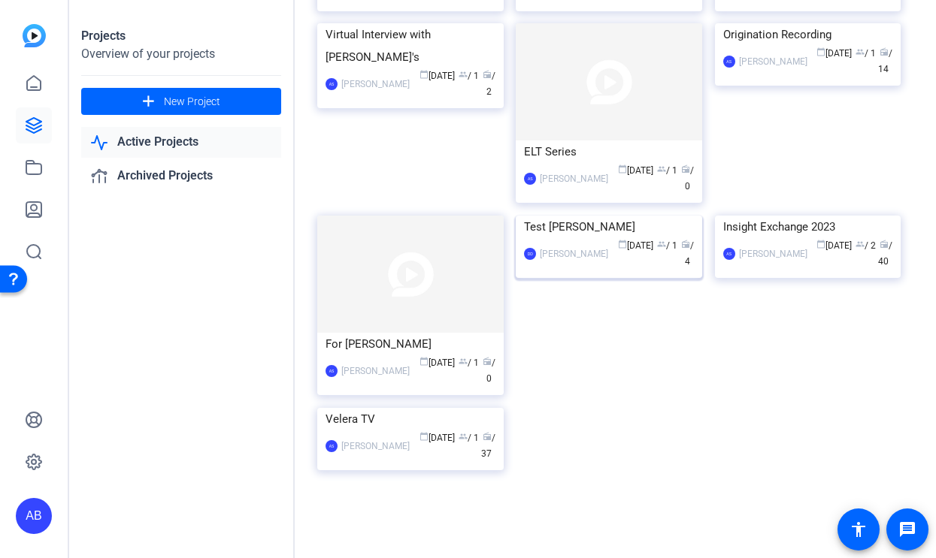
scroll to position [685, 0]
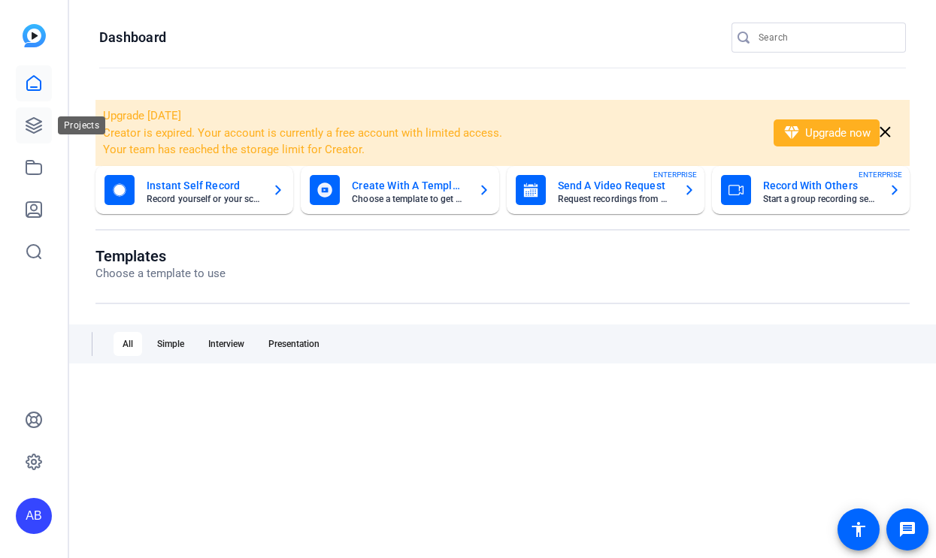
click at [31, 132] on icon at bounding box center [33, 125] width 15 height 15
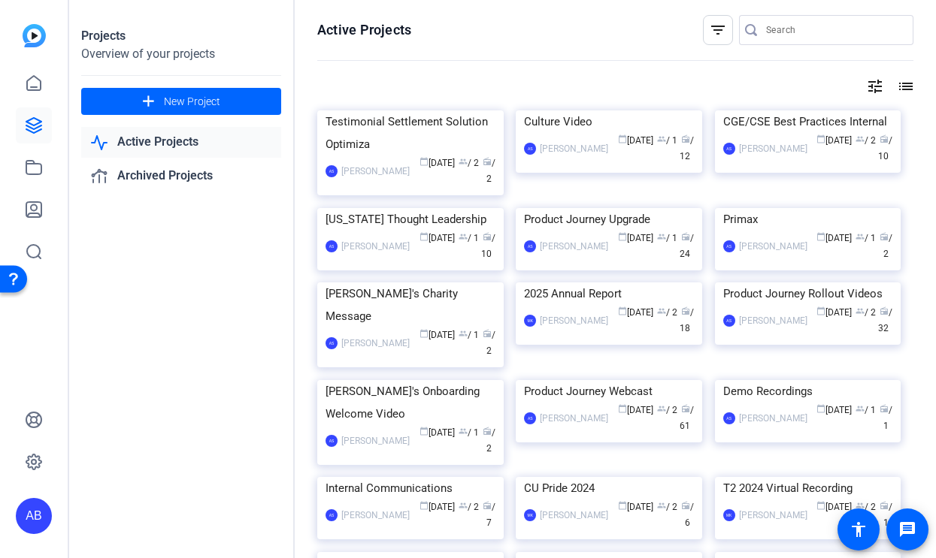
click at [879, 86] on mat-icon "tune" at bounding box center [875, 86] width 18 height 18
click at [393, 237] on div at bounding box center [468, 279] width 936 height 558
click at [582, 231] on div "Product Journey Upgrade" at bounding box center [609, 219] width 170 height 23
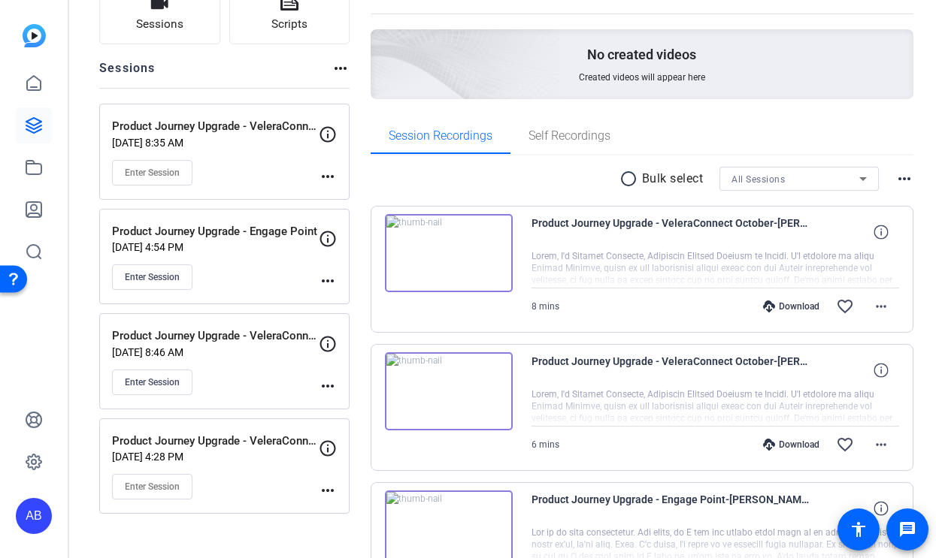
scroll to position [124, 0]
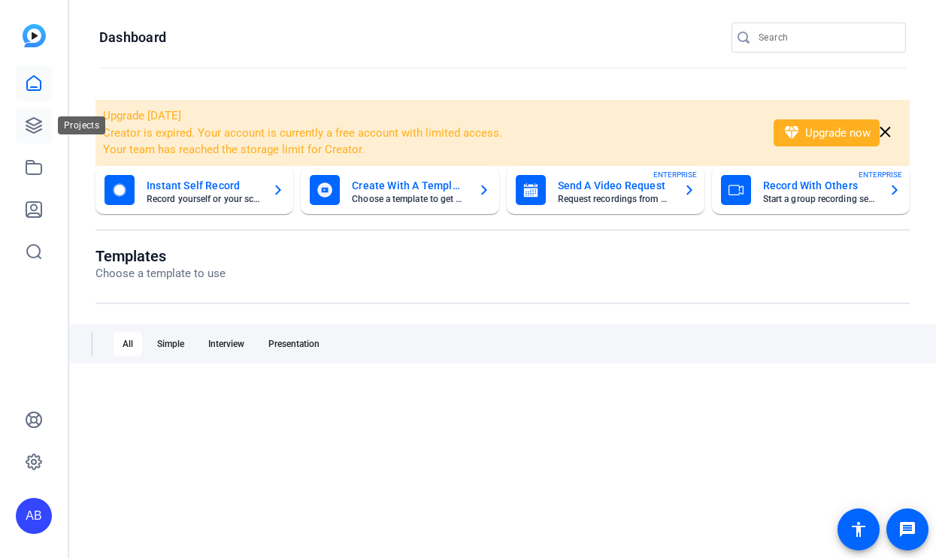
click at [34, 116] on icon at bounding box center [34, 125] width 18 height 18
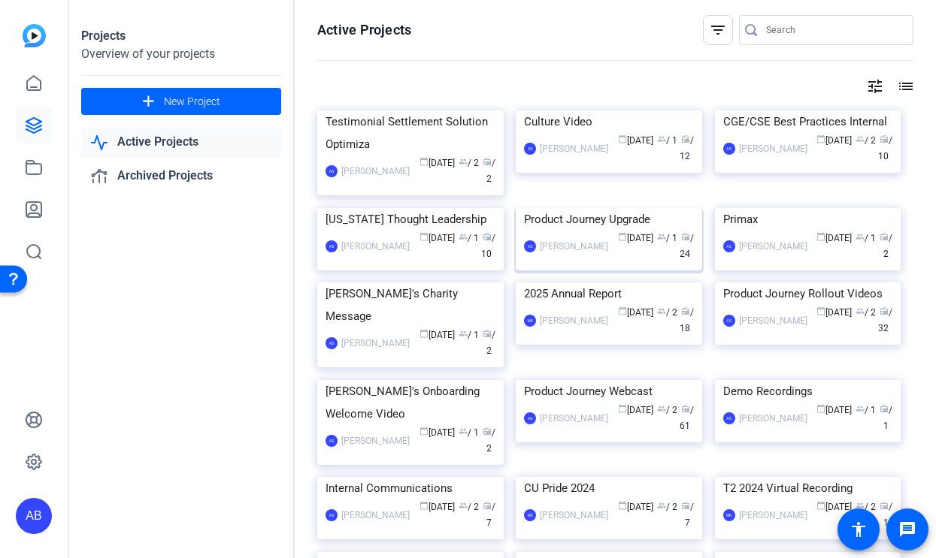
click at [583, 208] on img at bounding box center [609, 208] width 186 height 0
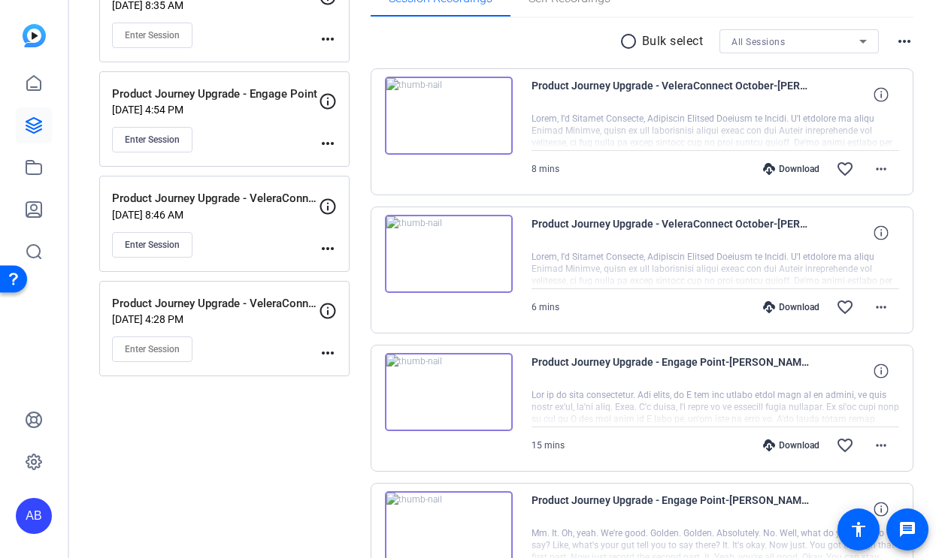
scroll to position [267, 0]
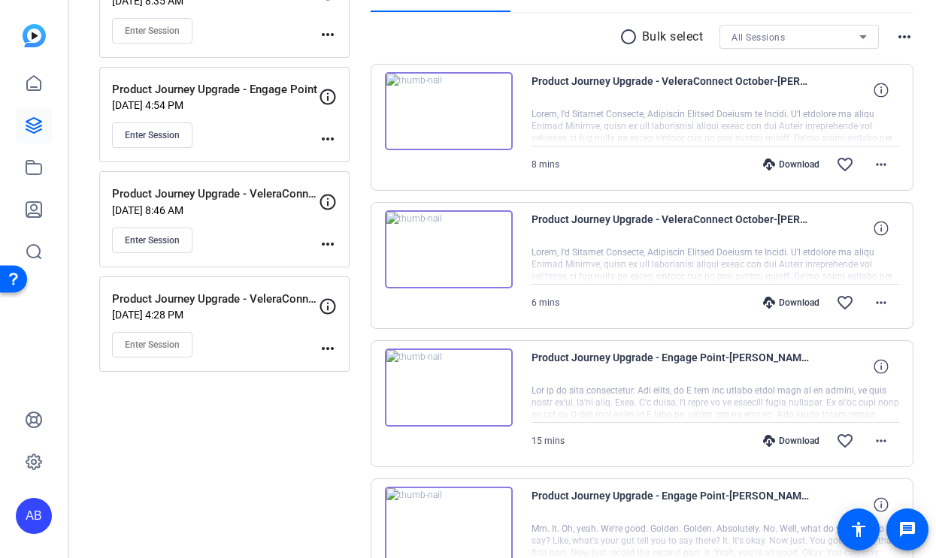
click at [786, 303] on div "Download" at bounding box center [790, 303] width 71 height 12
click at [782, 159] on div "Download" at bounding box center [790, 165] width 71 height 12
